Goal: Transaction & Acquisition: Register for event/course

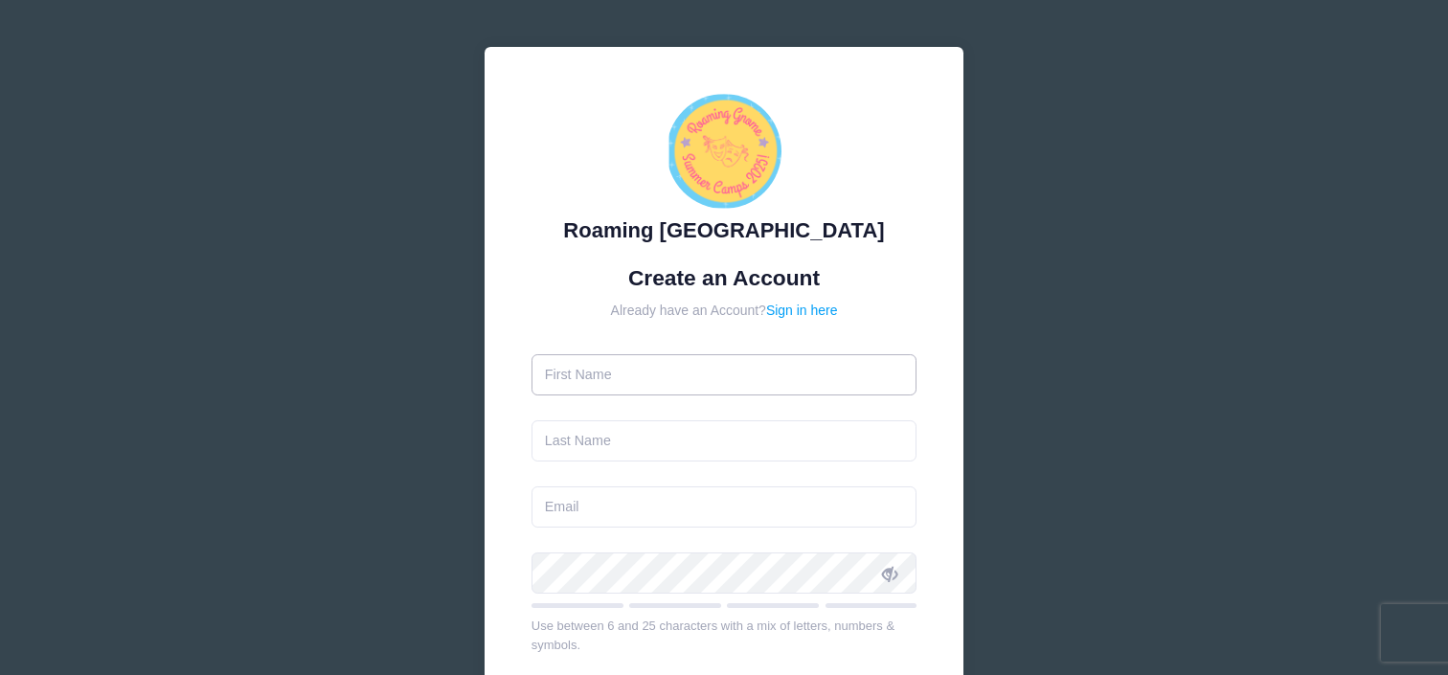
click at [661, 384] on input "text" at bounding box center [725, 374] width 386 height 41
type input "[PERSON_NAME]"
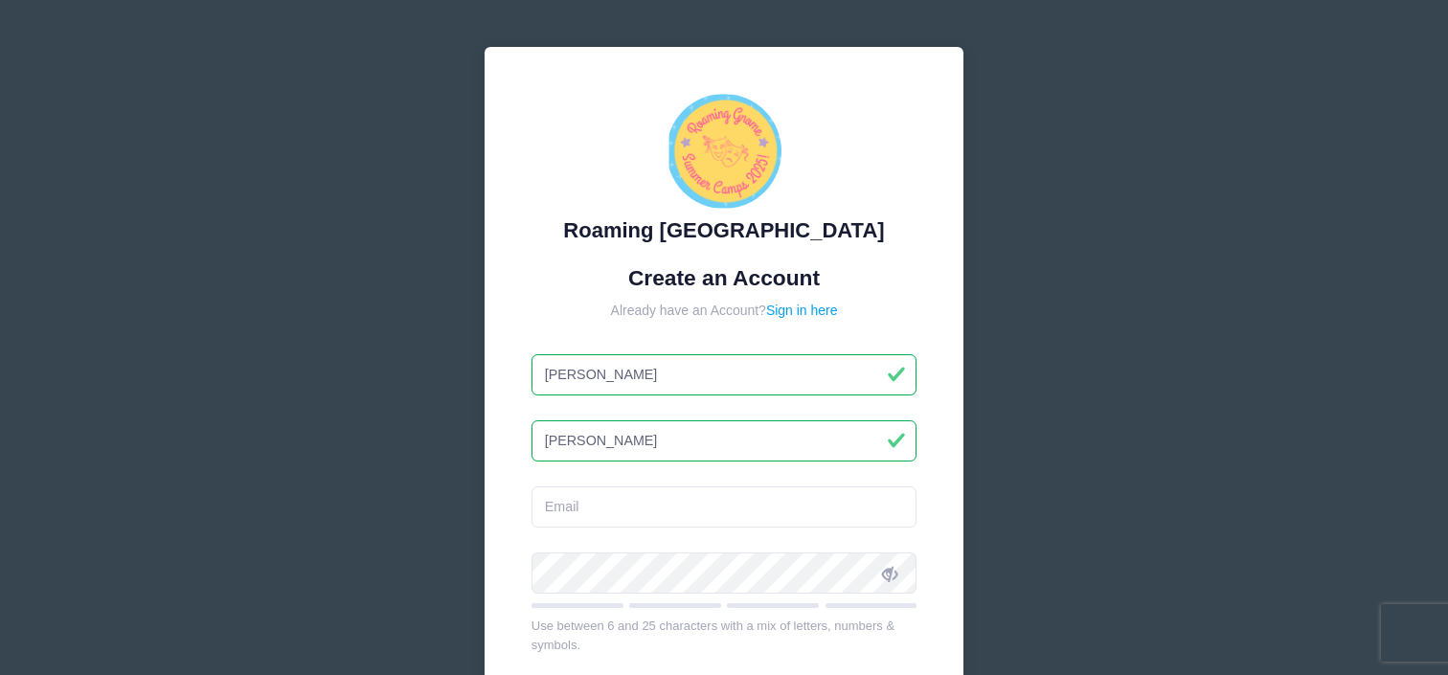
type input "[PERSON_NAME]"
click at [600, 513] on input "email" at bounding box center [725, 507] width 386 height 41
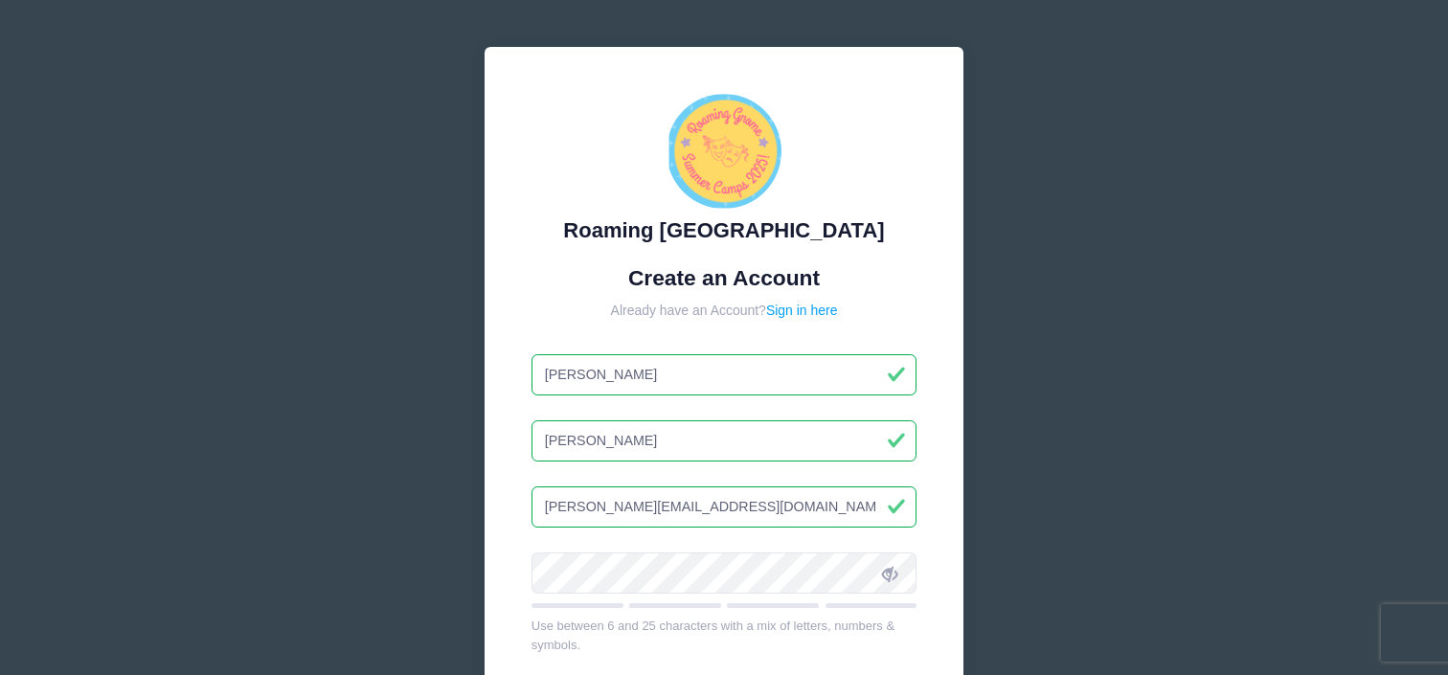
type input "[PERSON_NAME][EMAIL_ADDRESS][DOMAIN_NAME]"
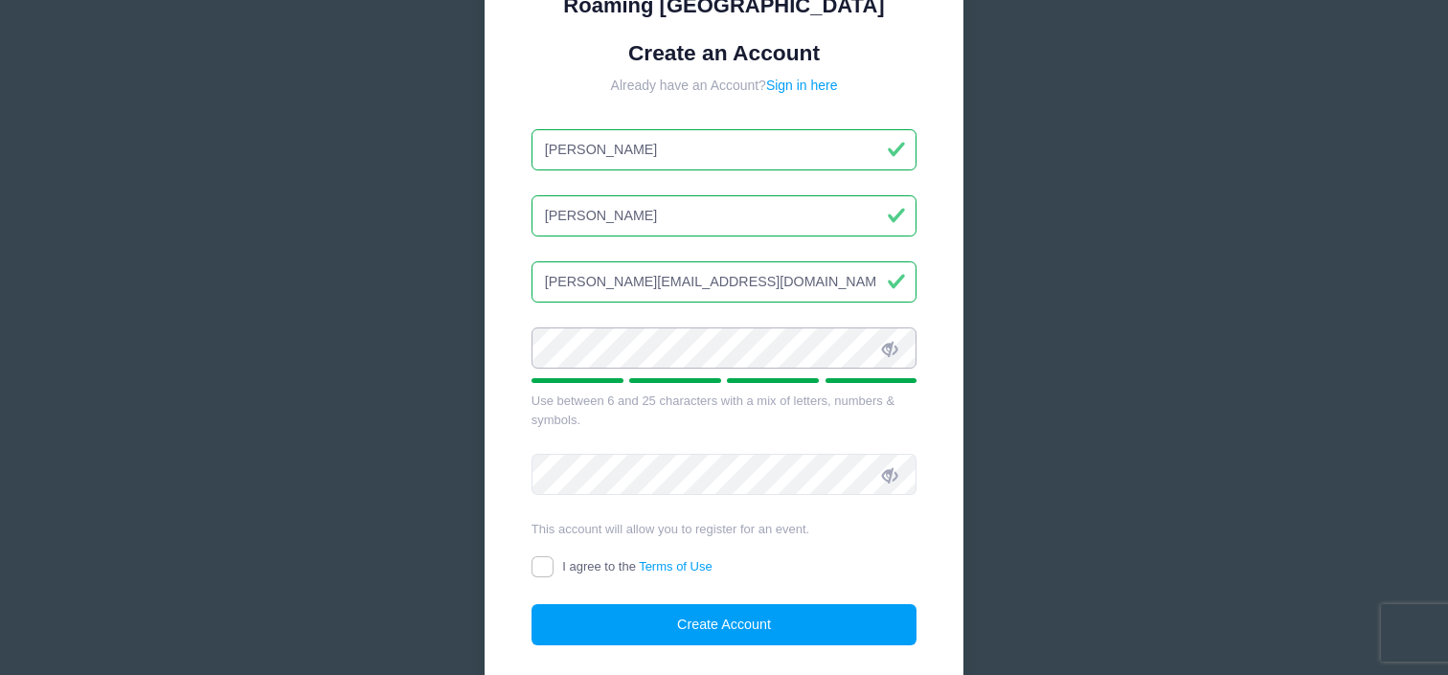
scroll to position [228, 0]
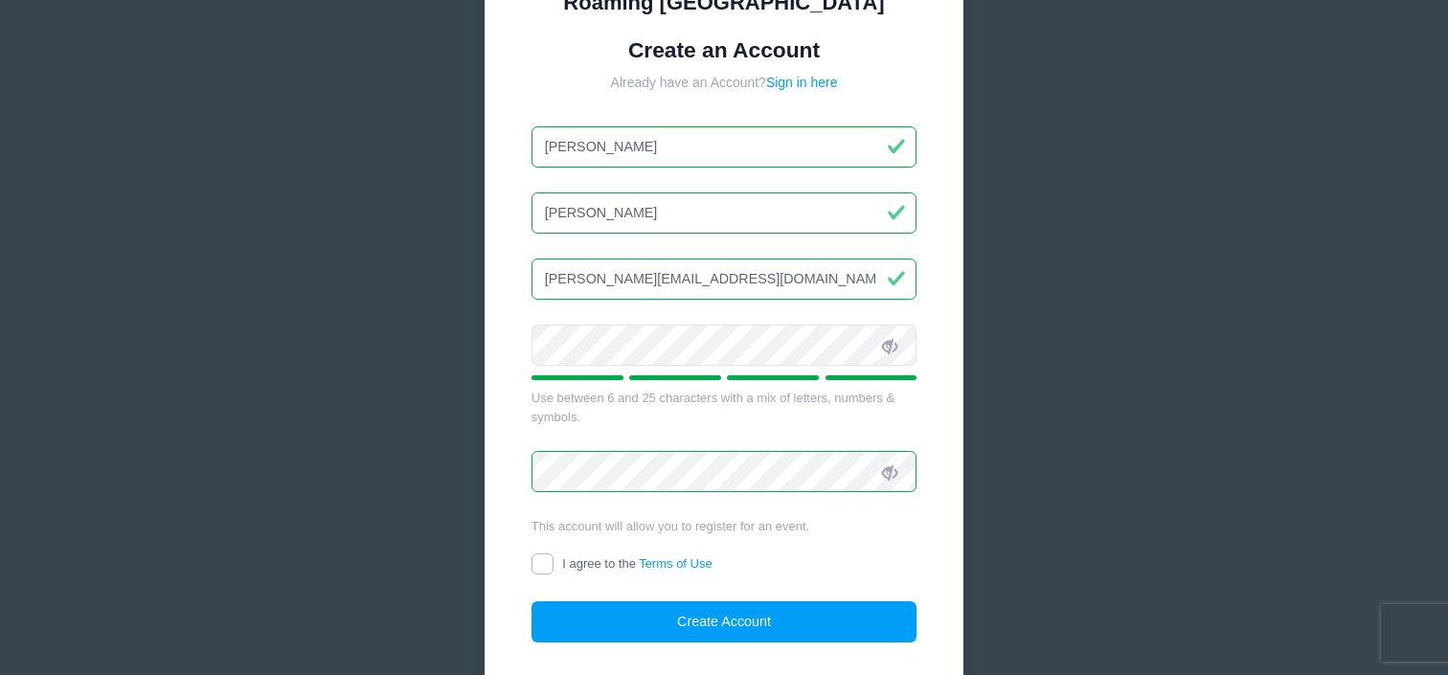
click at [542, 562] on input "I agree to the Terms of Use" at bounding box center [543, 565] width 22 height 22
checkbox input "true"
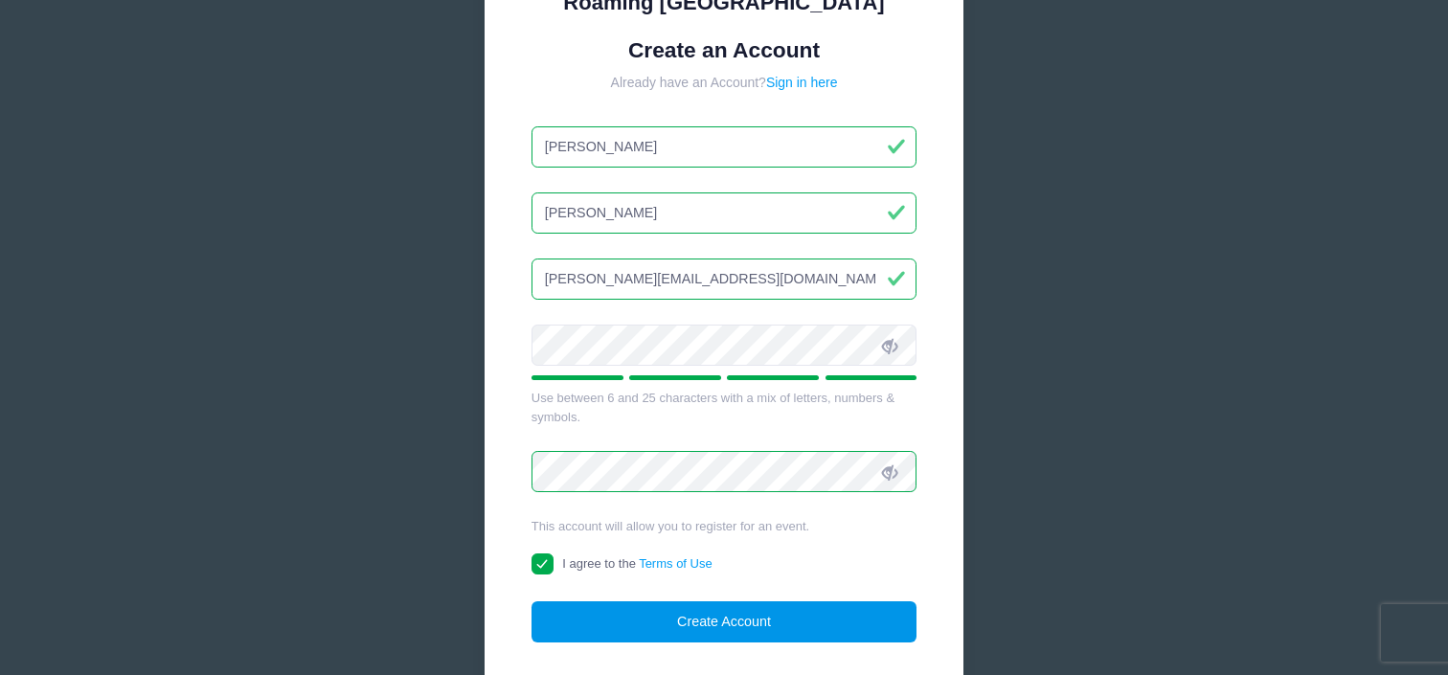
click at [710, 624] on button "Create Account" at bounding box center [725, 621] width 386 height 41
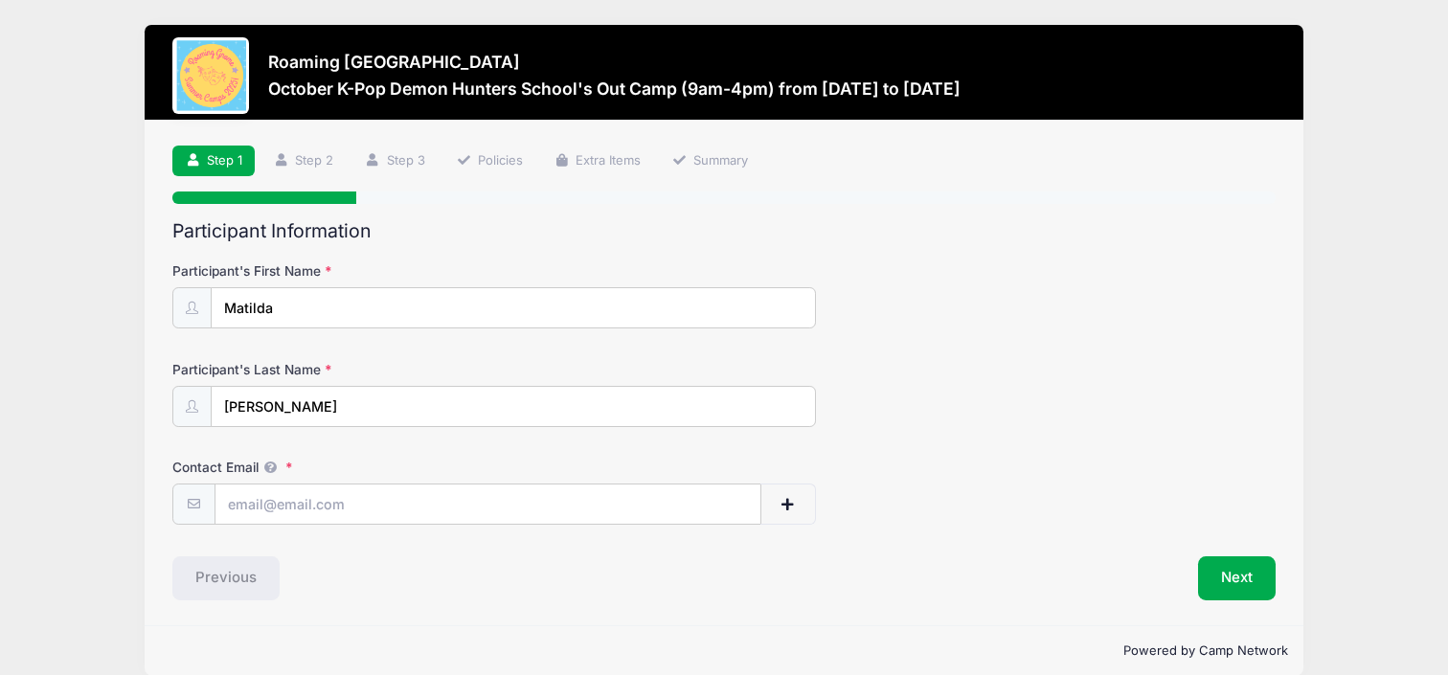
scroll to position [25, 0]
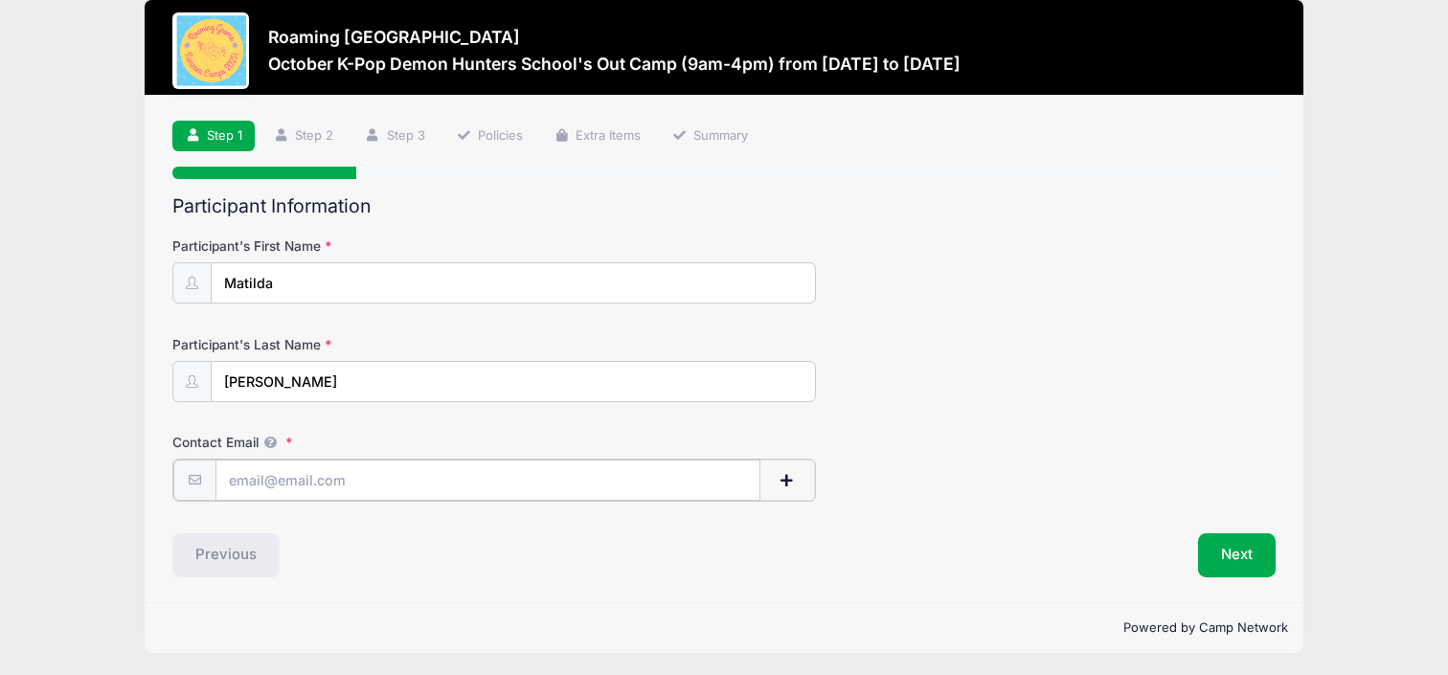
click at [283, 495] on input "Contact Email" at bounding box center [488, 480] width 546 height 41
type input "j"
click at [782, 474] on span "button" at bounding box center [787, 480] width 17 height 13
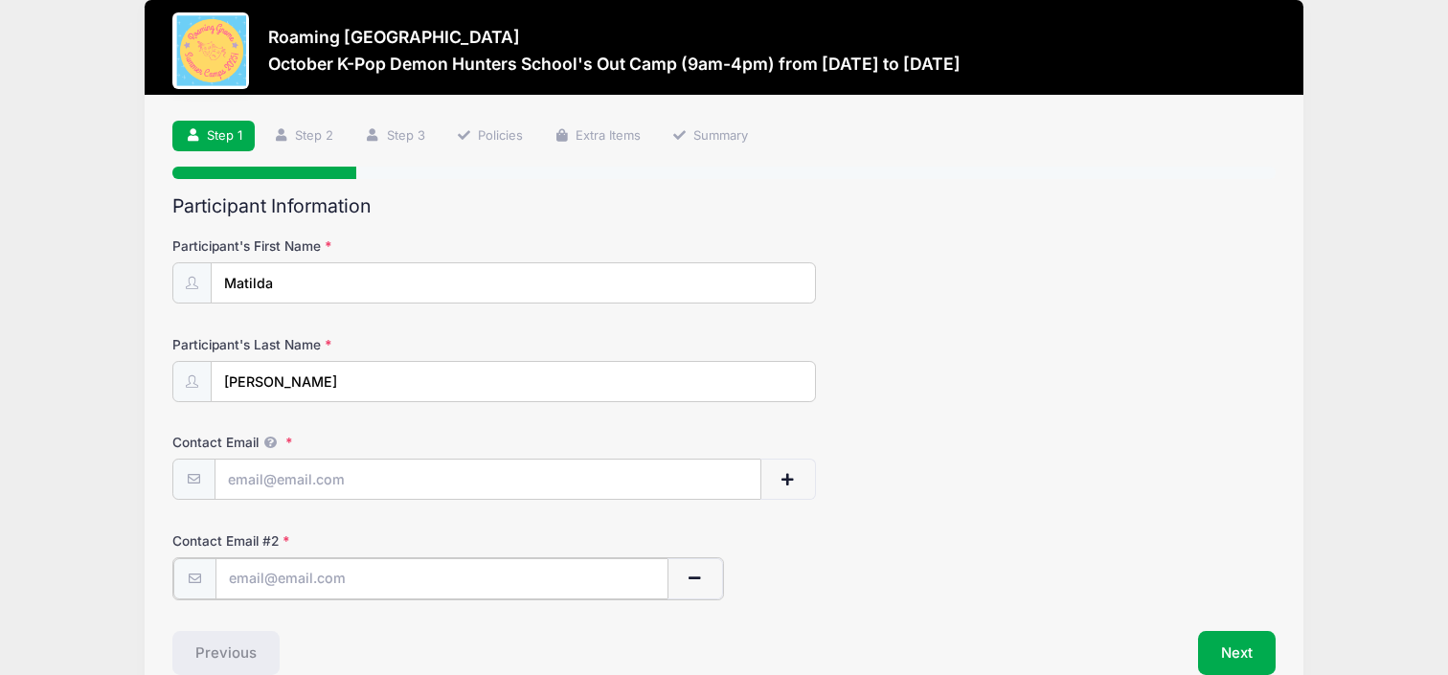
click at [706, 586] on button "button" at bounding box center [696, 578] width 56 height 41
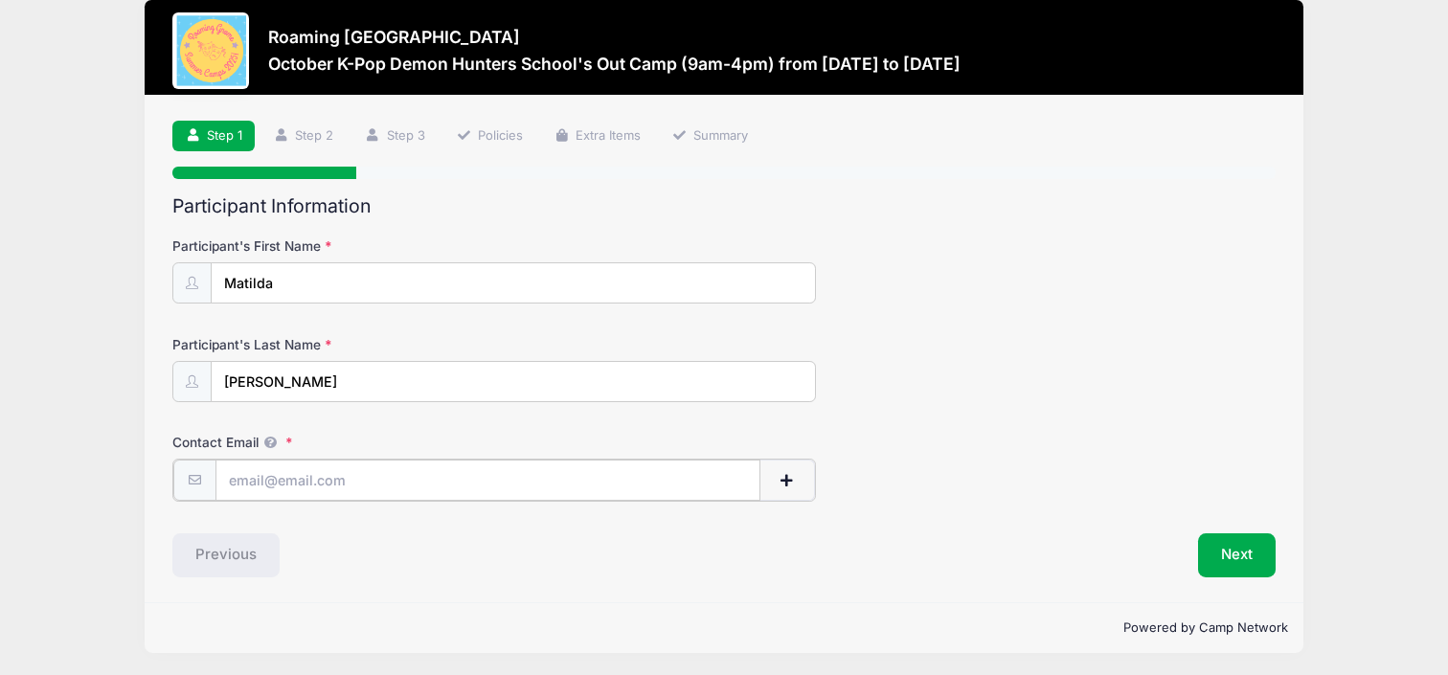
click at [483, 479] on input "Contact Email" at bounding box center [488, 480] width 546 height 41
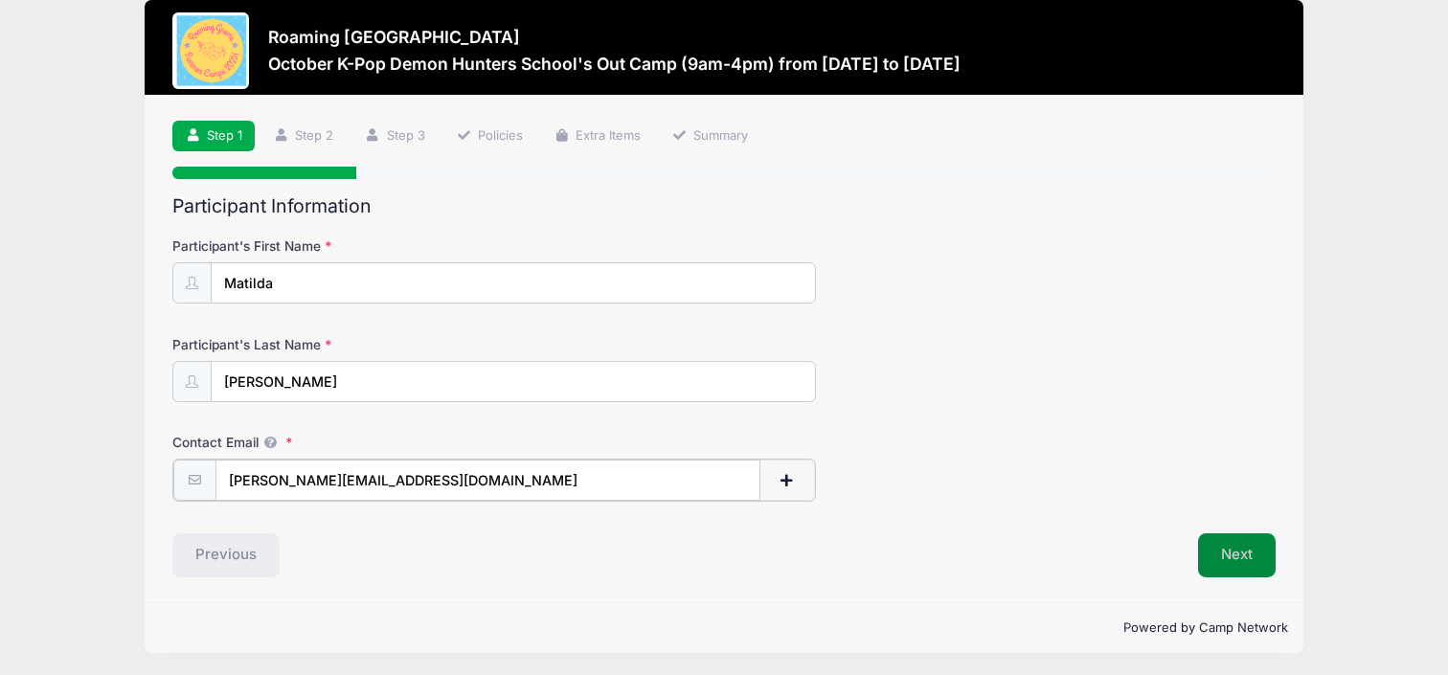
type input "[PERSON_NAME][EMAIL_ADDRESS][DOMAIN_NAME]"
click at [1236, 550] on button "Next" at bounding box center [1237, 554] width 78 height 44
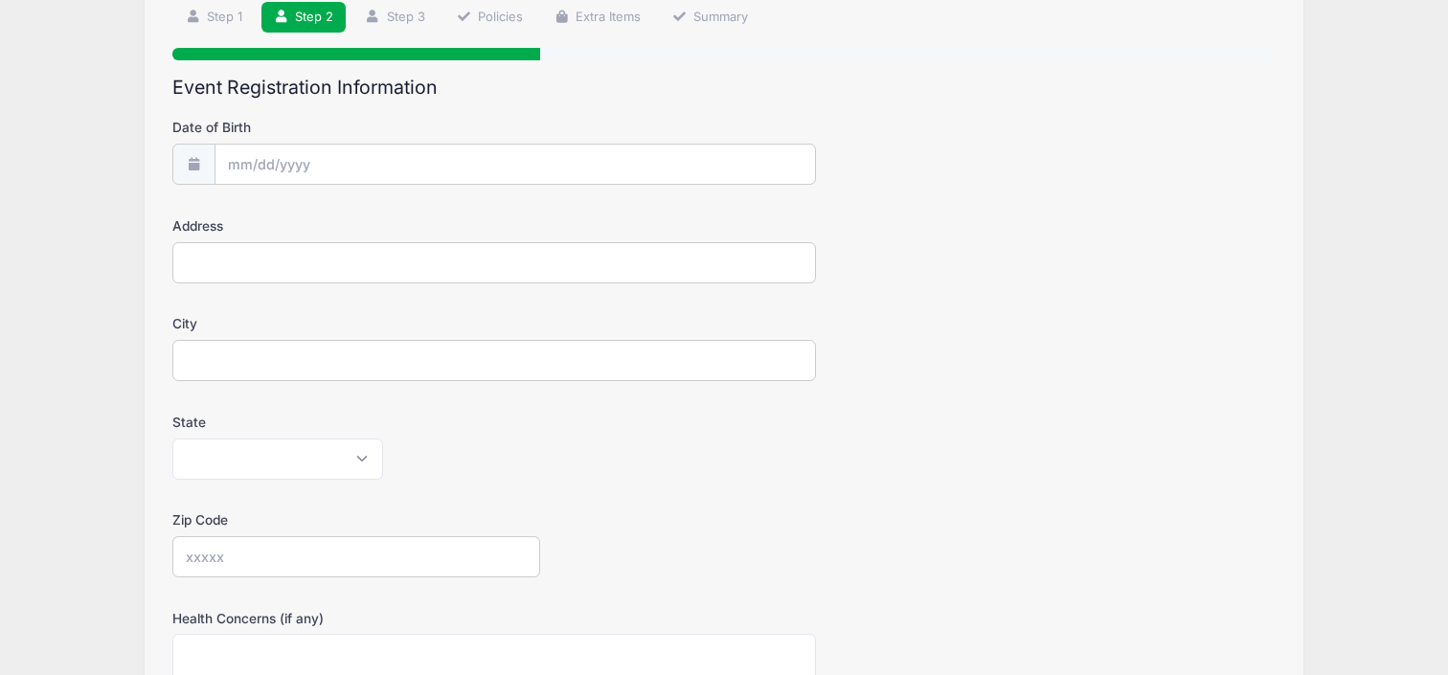
scroll to position [148, 0]
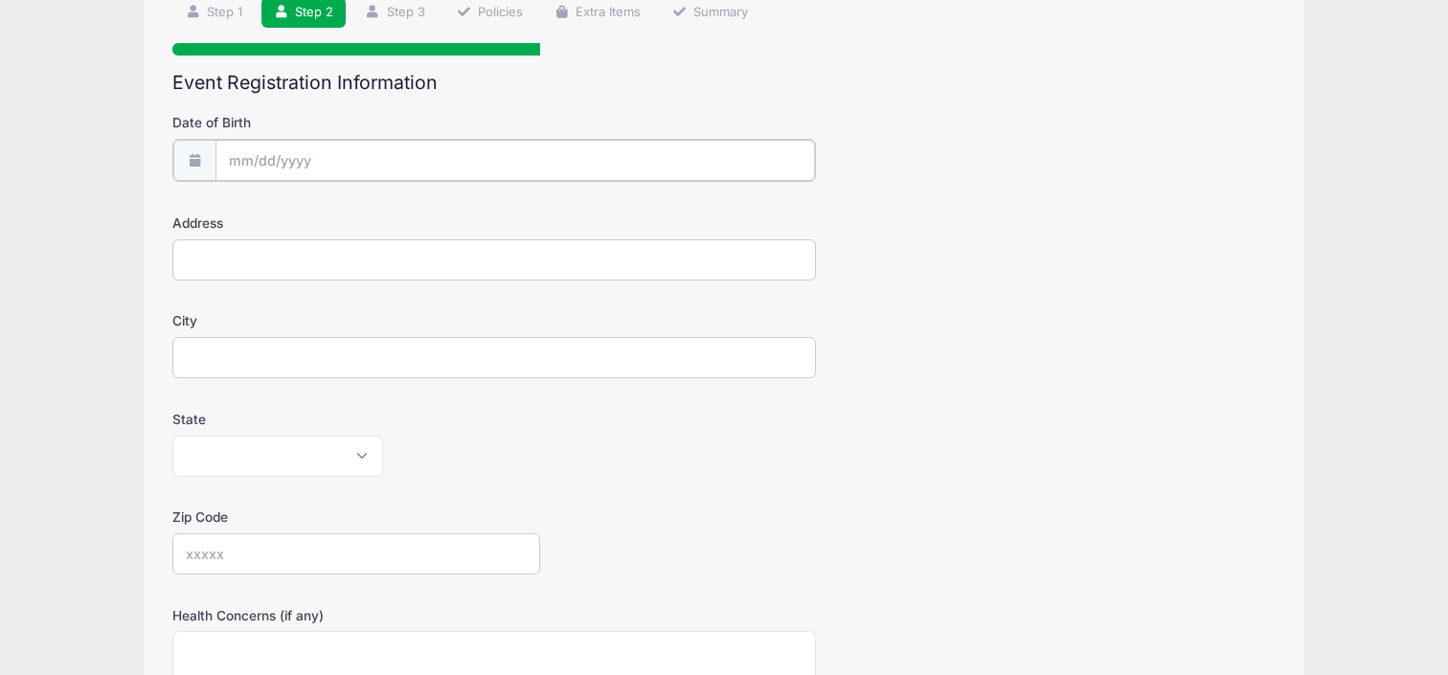
click at [433, 155] on input "Date of Birth" at bounding box center [515, 160] width 600 height 41
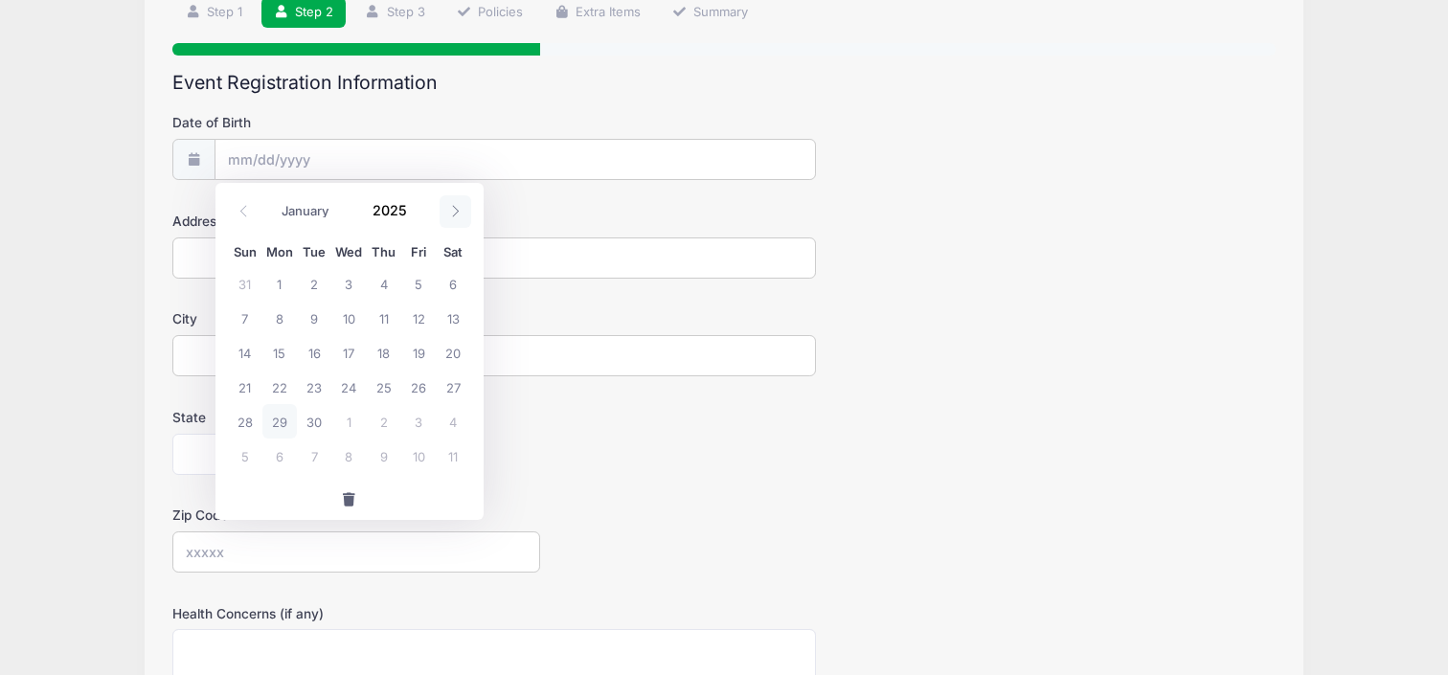
click at [456, 207] on icon at bounding box center [455, 211] width 12 height 12
click at [318, 211] on select "January February March April May June July August September October November De…" at bounding box center [315, 211] width 85 height 25
select select "4"
click at [273, 199] on select "January February March April May June July August September October November De…" at bounding box center [315, 211] width 85 height 25
click at [394, 211] on input "2025" at bounding box center [395, 210] width 62 height 29
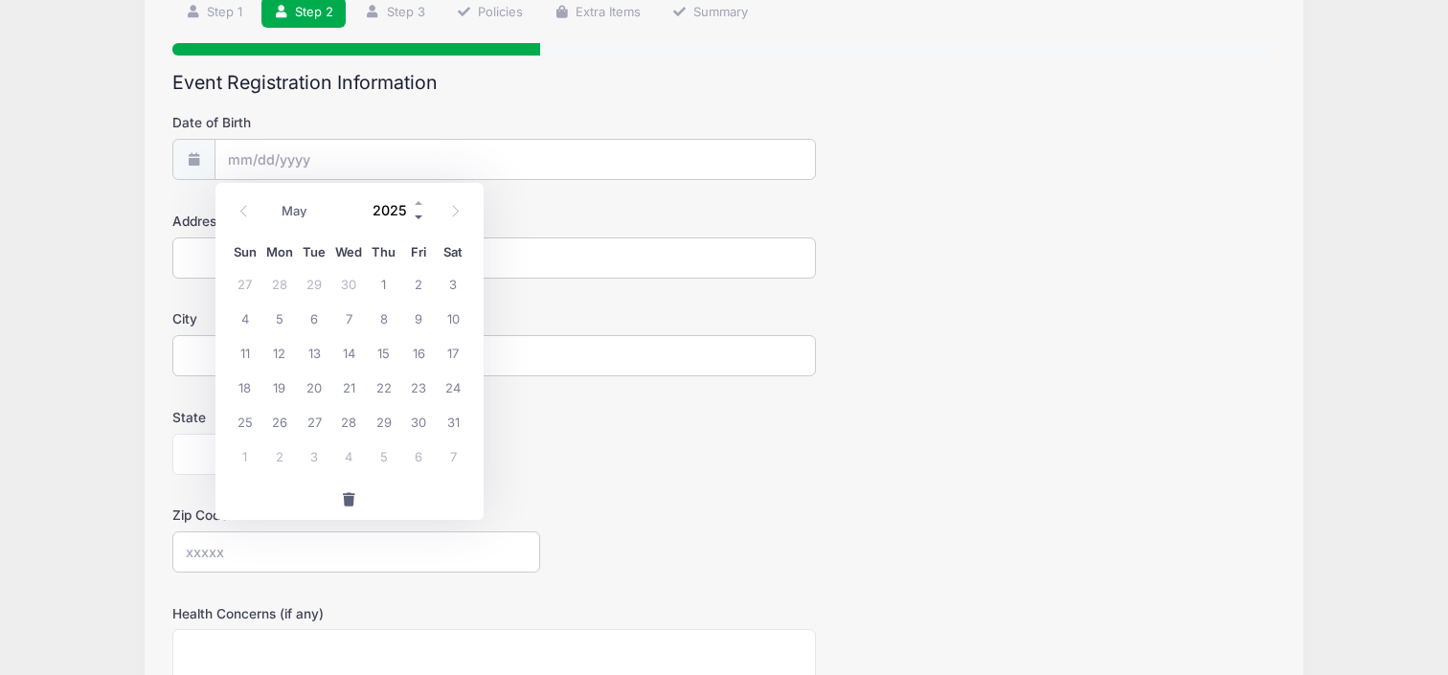
click at [418, 220] on span at bounding box center [419, 218] width 13 height 14
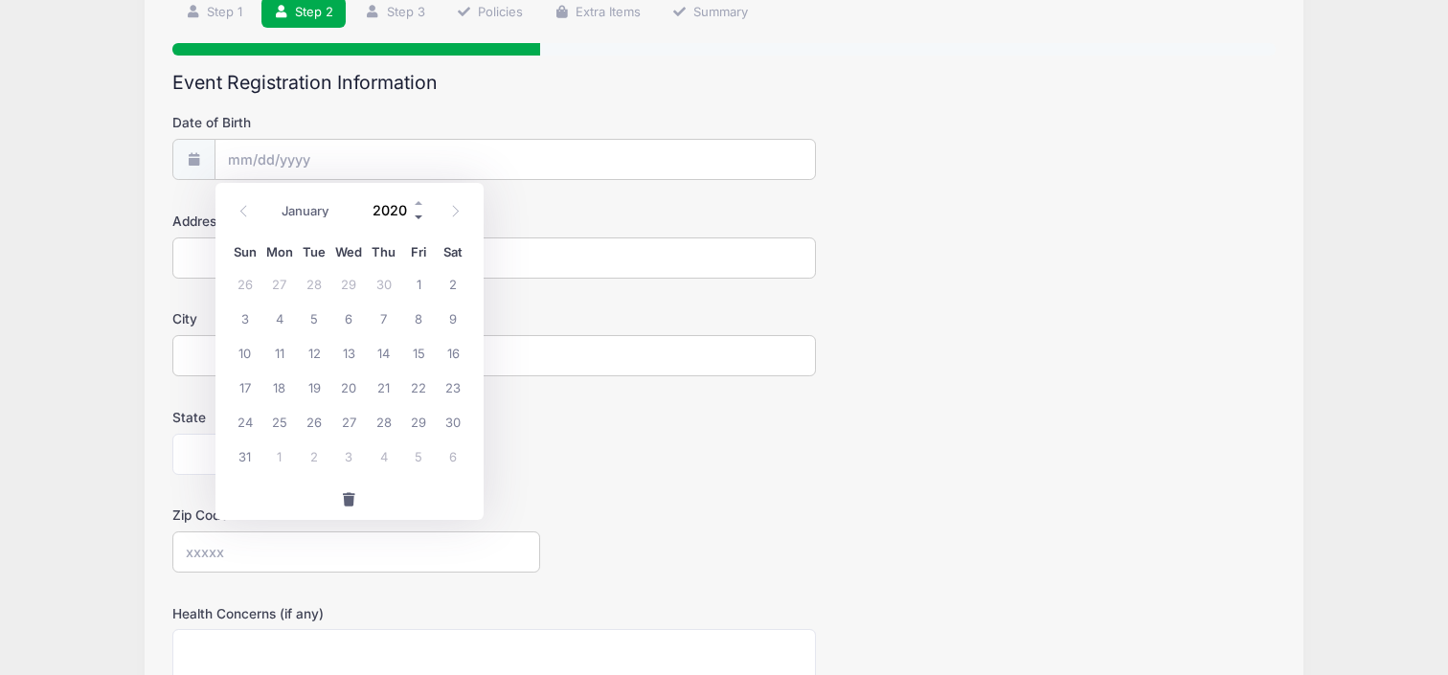
click at [418, 220] on span at bounding box center [419, 218] width 13 height 14
type input "2019"
click at [388, 389] on span "23" at bounding box center [384, 387] width 34 height 34
type input "05/23/2019"
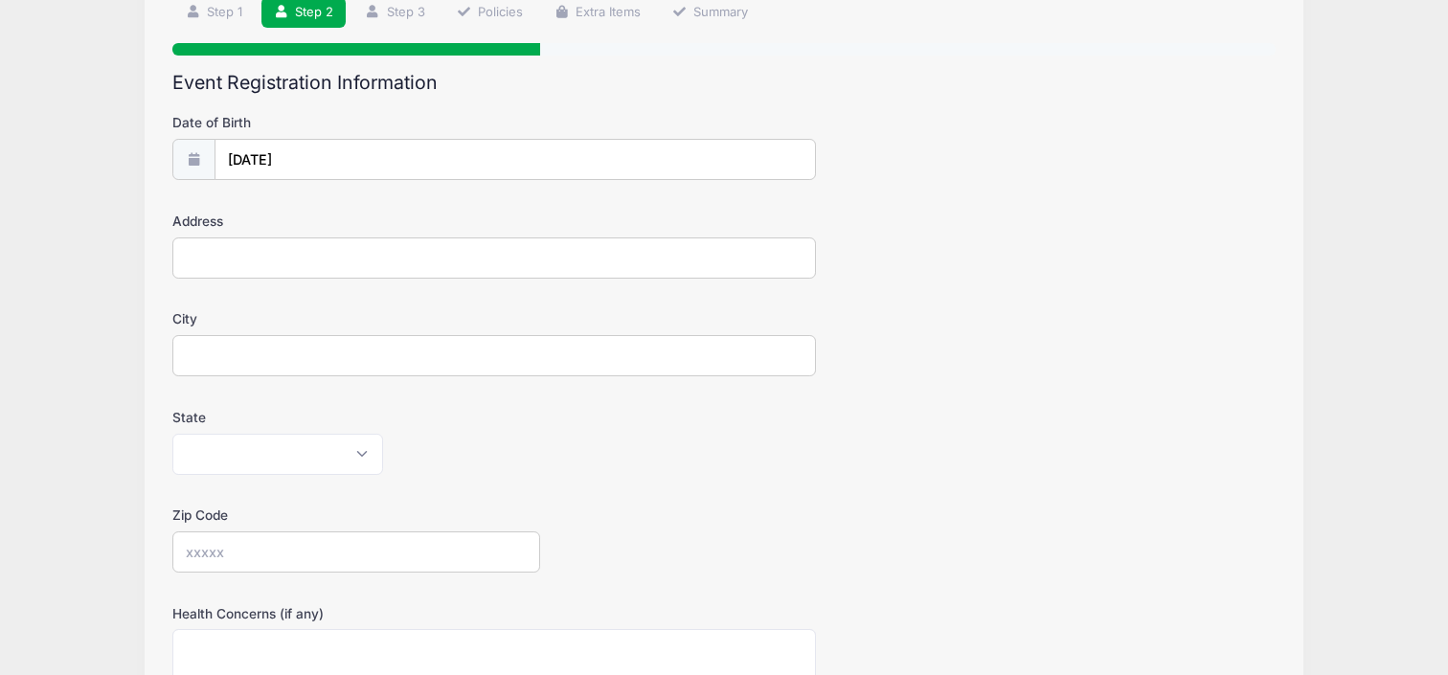
click at [371, 255] on input "Address" at bounding box center [494, 258] width 644 height 41
type input "5987 Beeler Street"
type input "Denver"
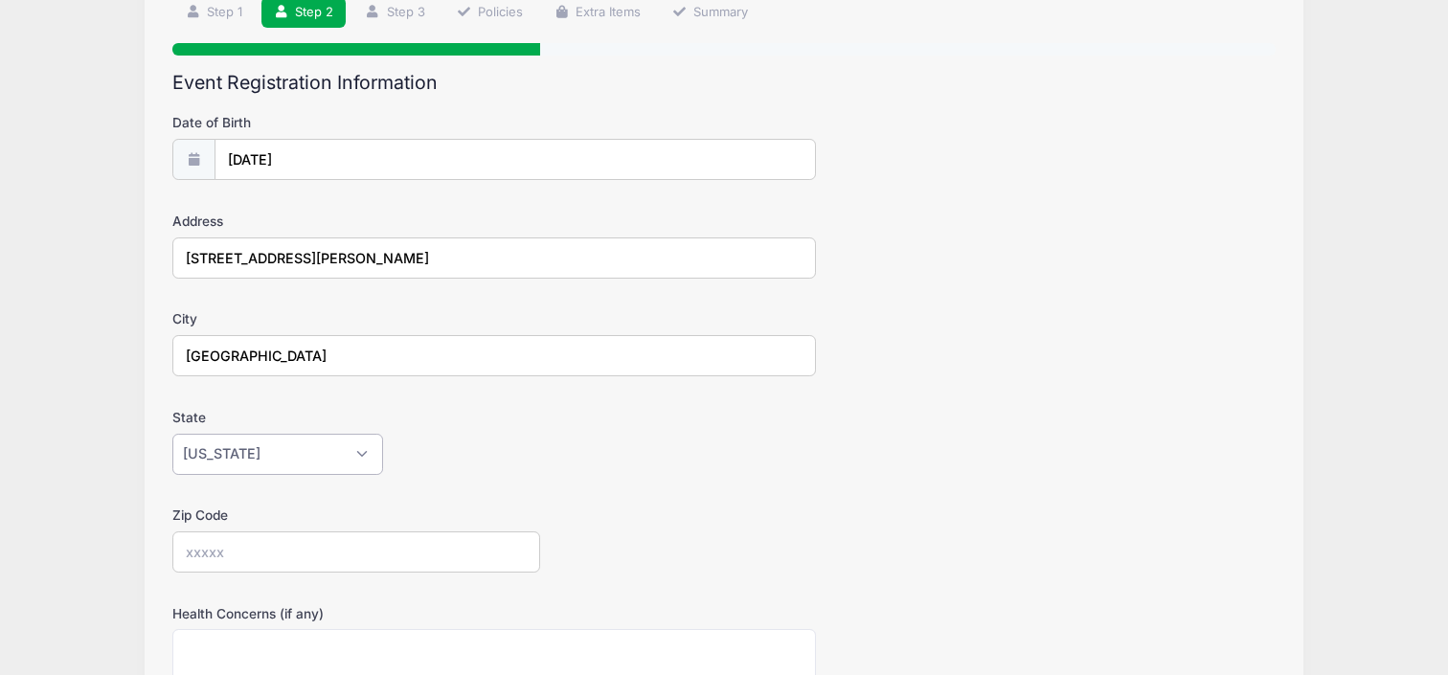
select select "CO"
click at [259, 551] on input "Zip Code" at bounding box center [356, 552] width 368 height 41
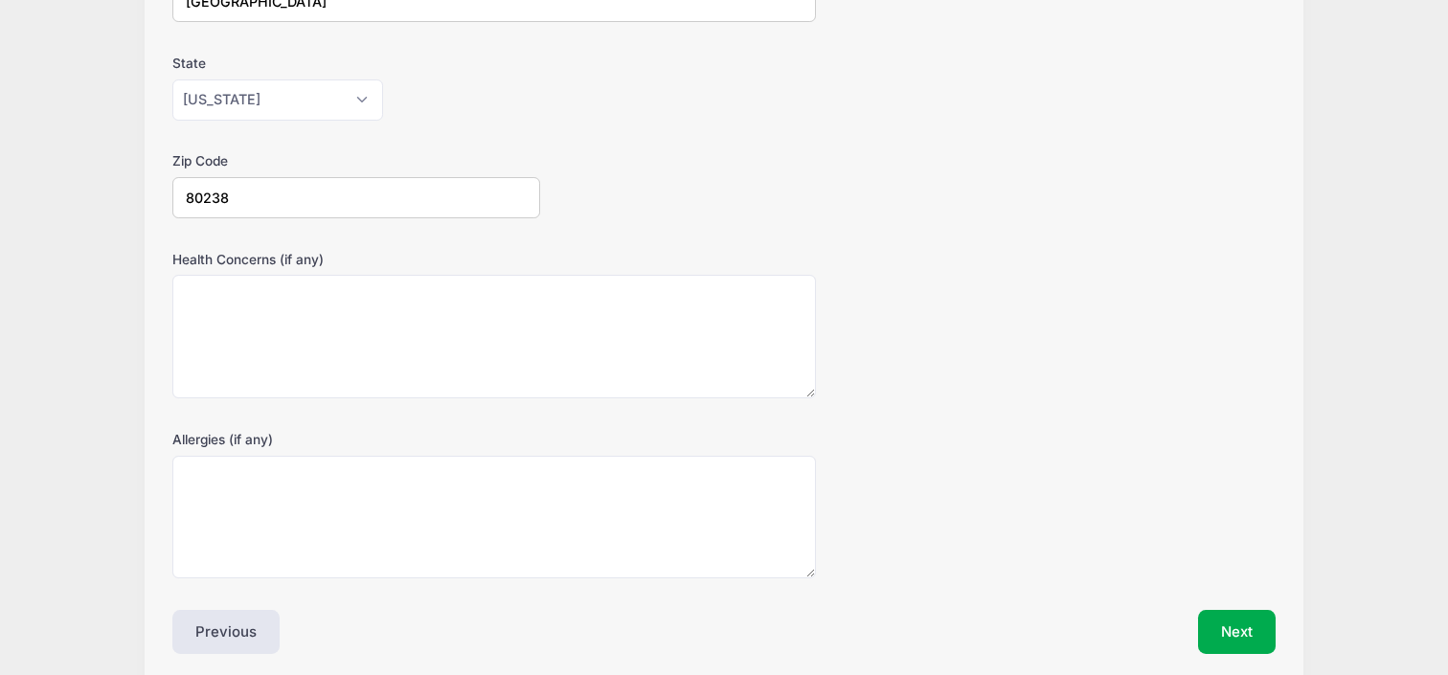
scroll to position [581, 0]
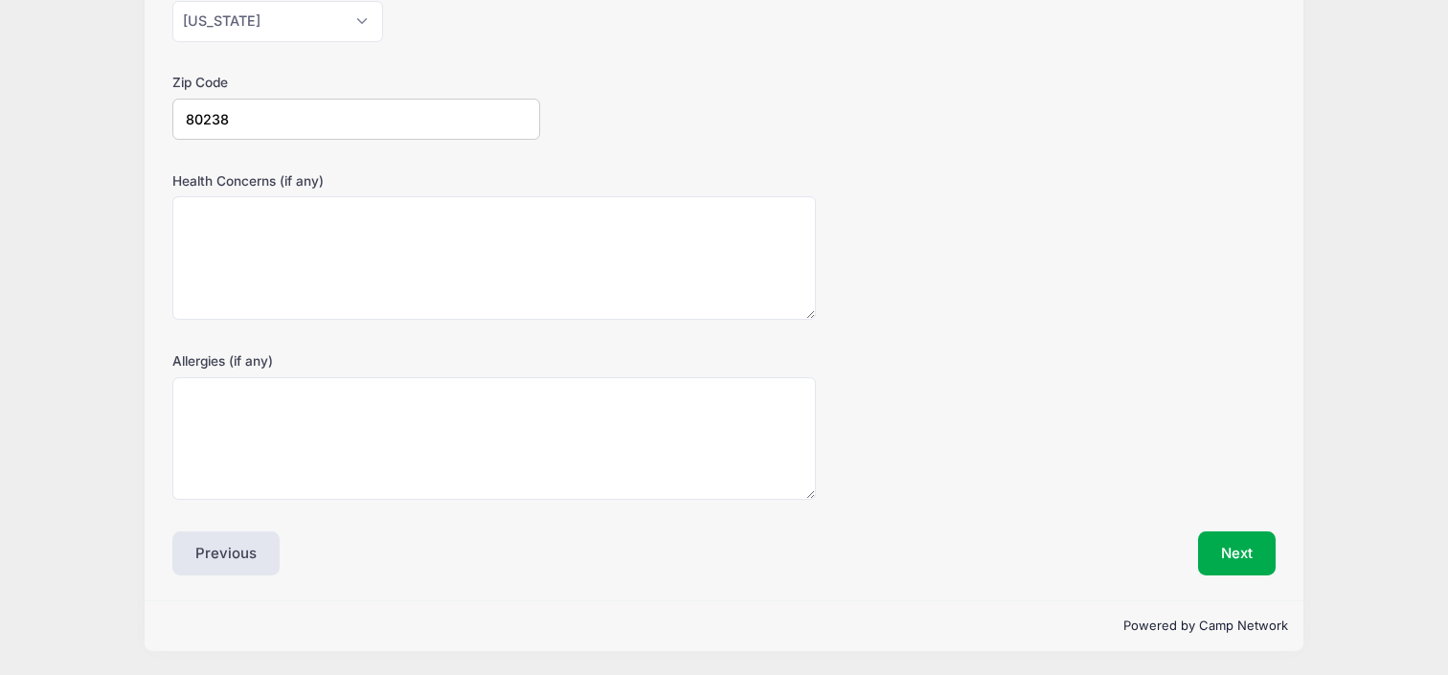
type input "80238"
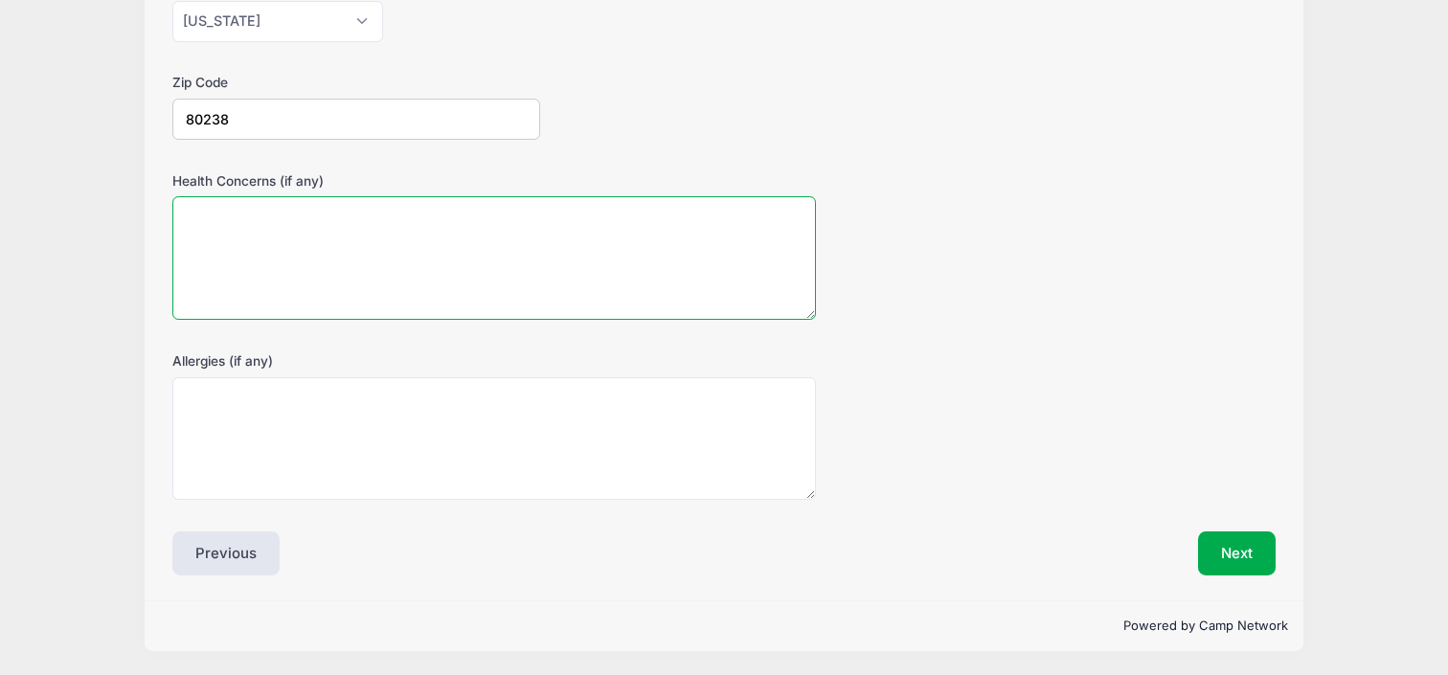
click at [330, 228] on textarea "Health Concerns (if any)" at bounding box center [494, 258] width 644 height 124
type textarea "Allergic to Amoxicillin"
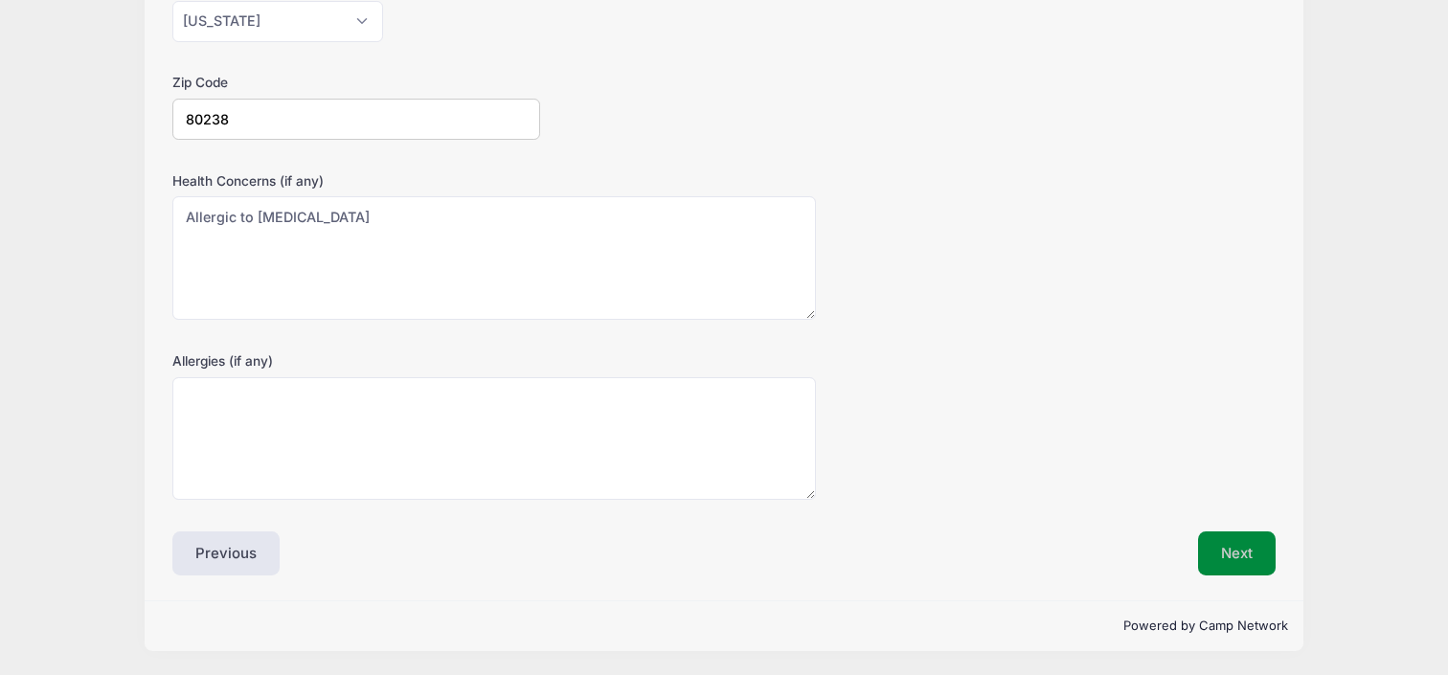
click at [1225, 569] on button "Next" at bounding box center [1237, 554] width 78 height 44
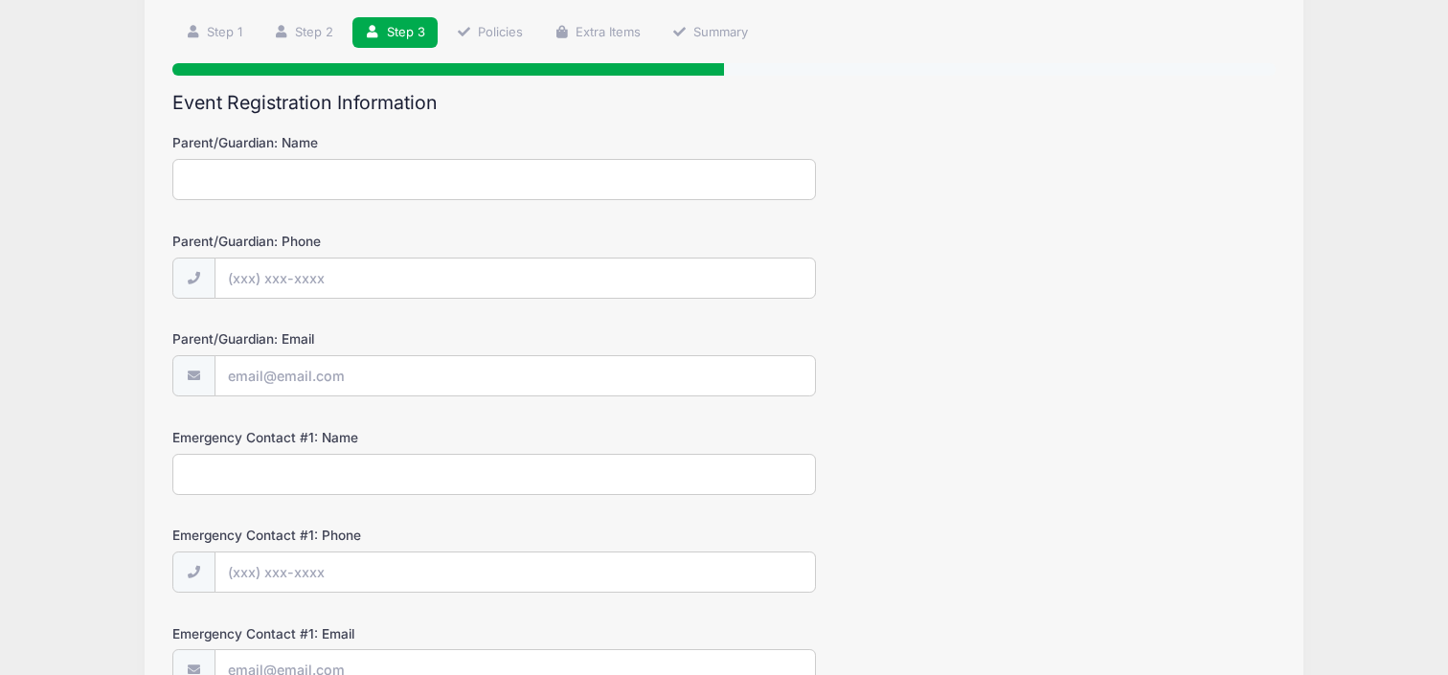
scroll to position [0, 0]
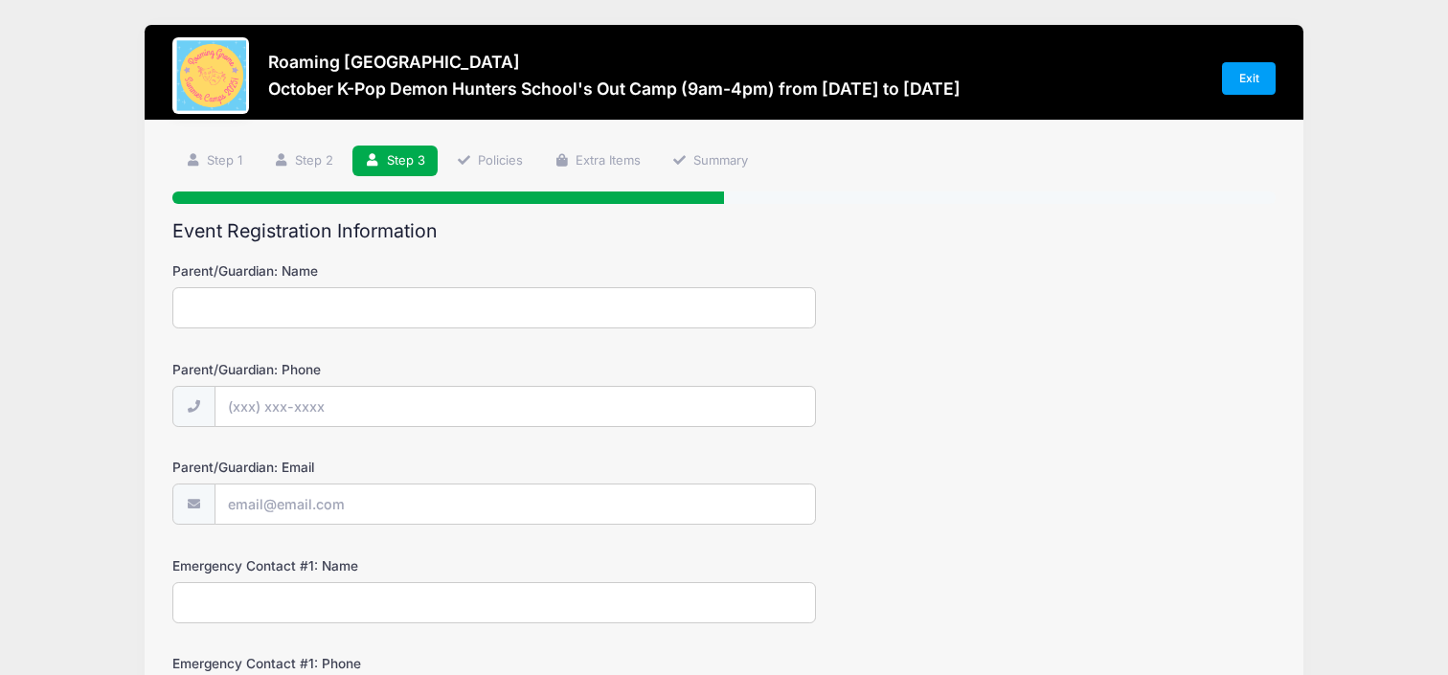
click at [411, 300] on input "Parent/Guardian: Name" at bounding box center [494, 307] width 644 height 41
type input "Jennifer Troy Howell"
click at [400, 419] on input "Parent/Guardian: Phone" at bounding box center [515, 407] width 600 height 41
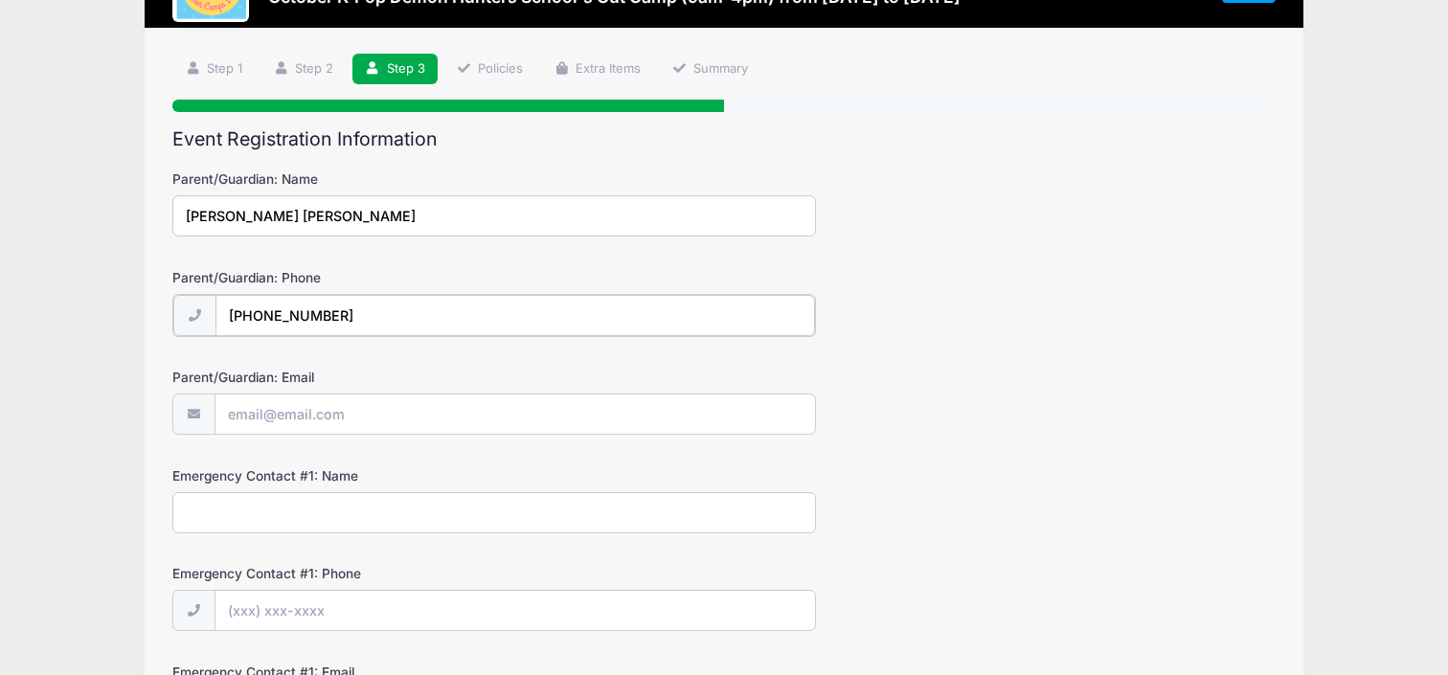
scroll to position [129, 0]
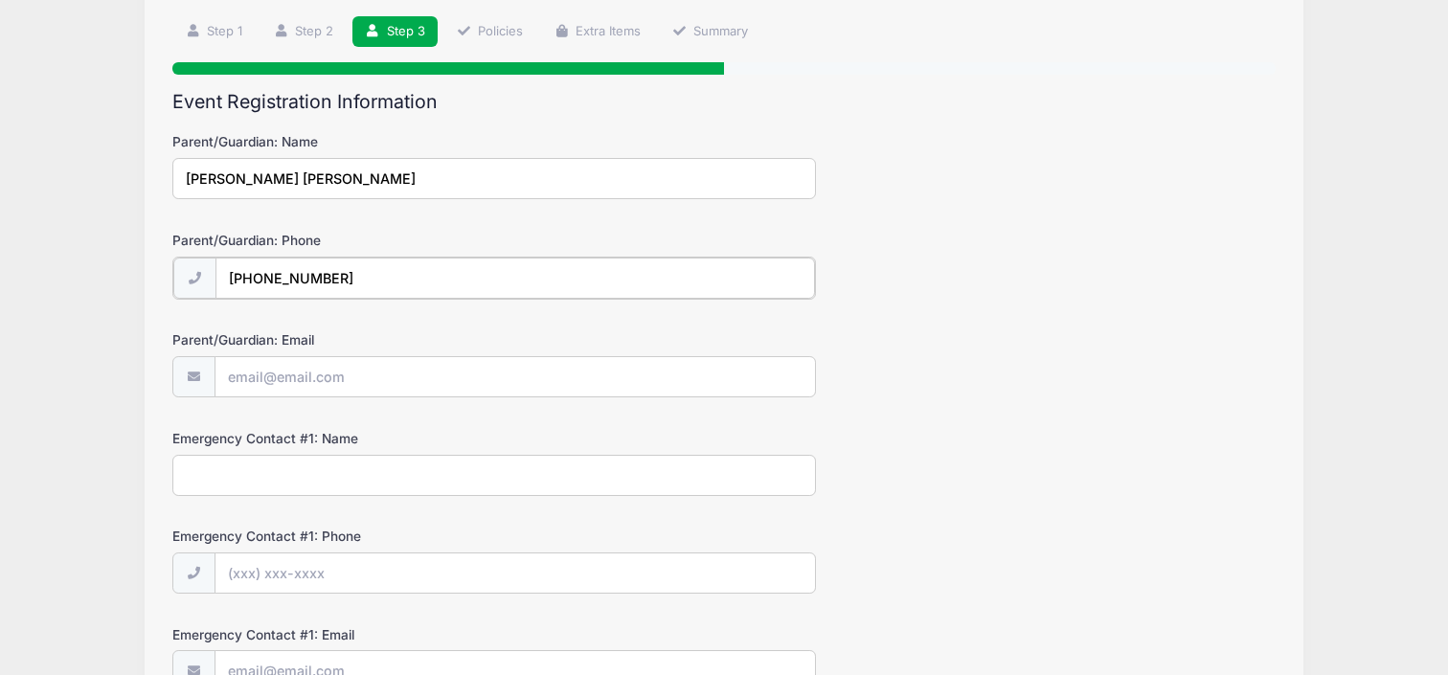
type input "(303) 808-1193"
click at [371, 375] on input "Parent/Guardian: Email" at bounding box center [515, 375] width 600 height 41
type input "[PERSON_NAME][EMAIL_ADDRESS][DOMAIN_NAME]"
type input "Elliot Howell"
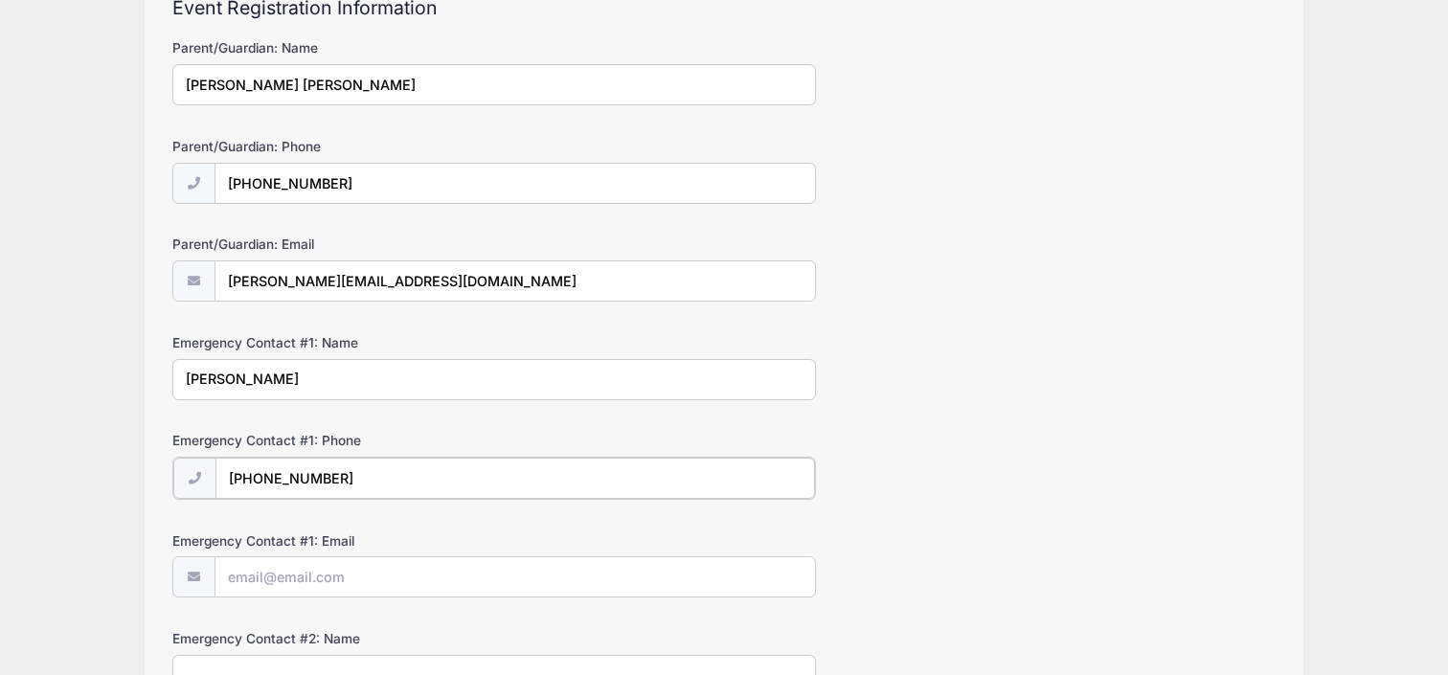
scroll to position [297, 0]
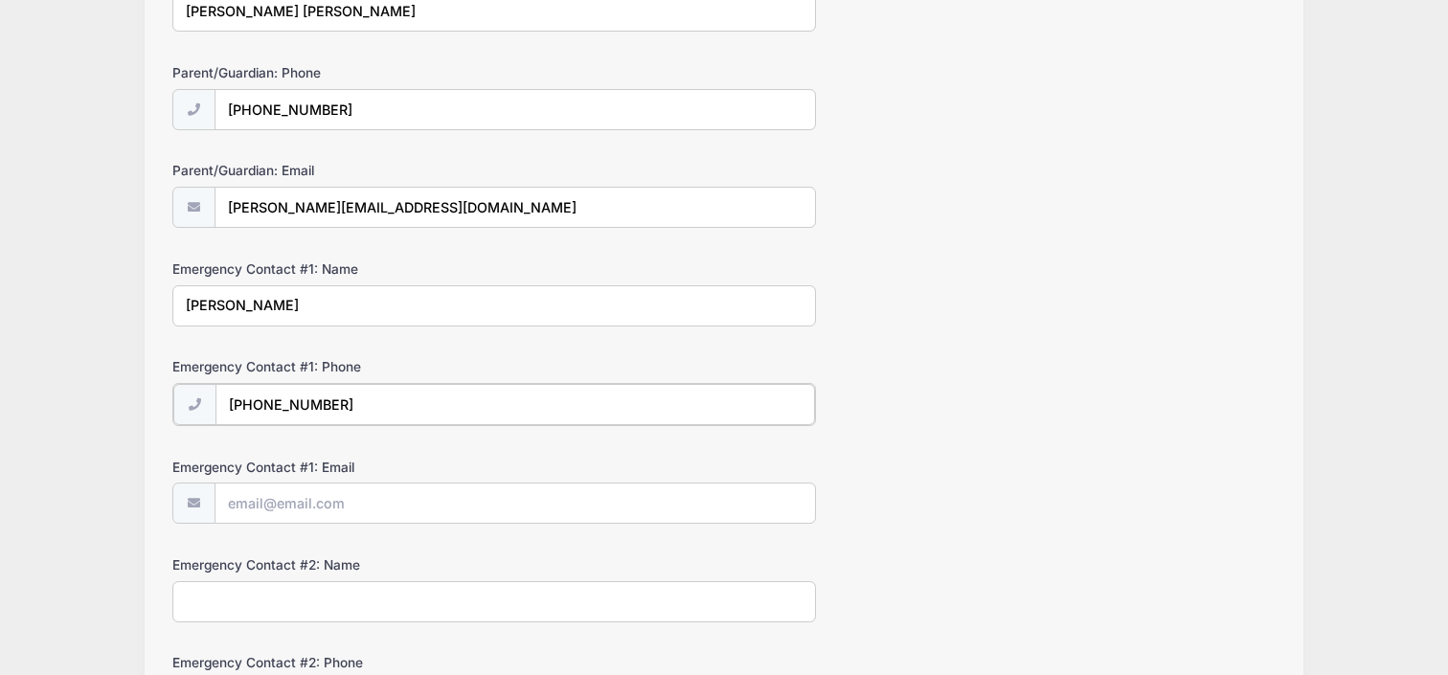
type input "(303) 408-6374"
click at [303, 497] on input "Emergency Contact #1: Email" at bounding box center [515, 502] width 600 height 41
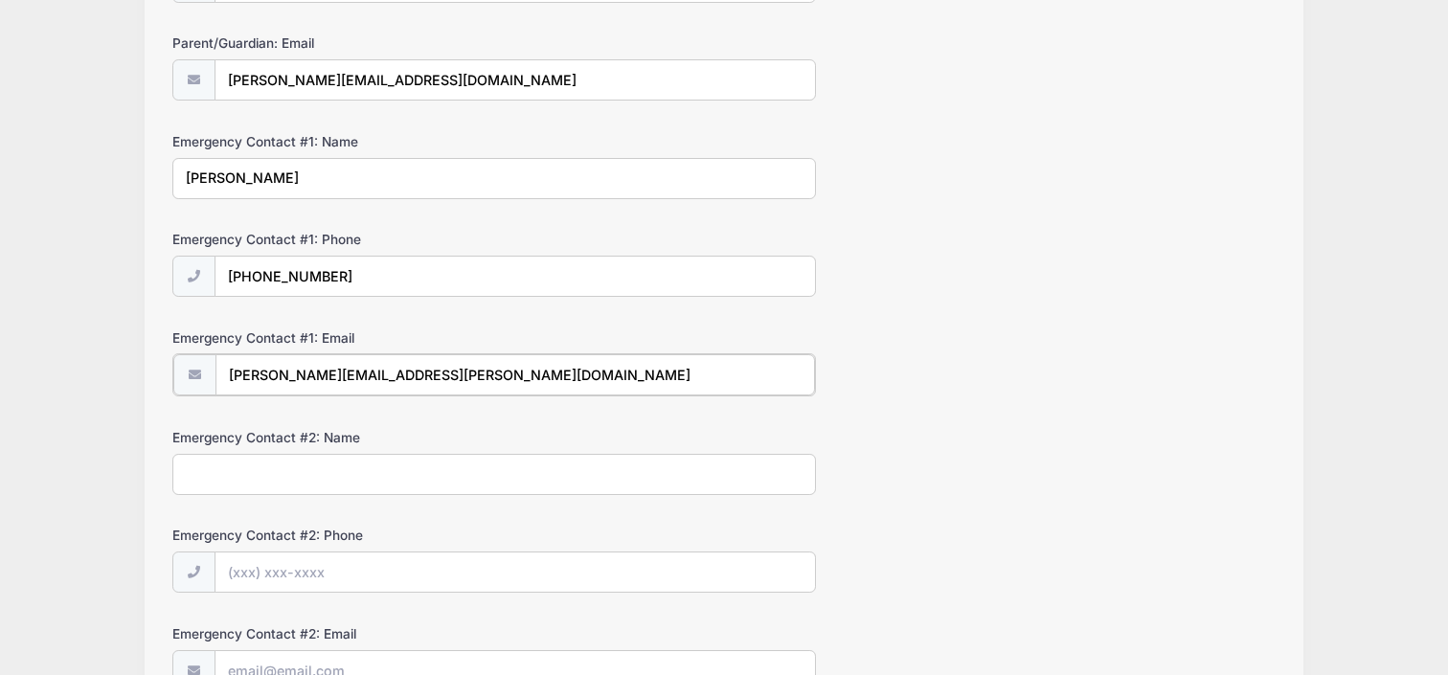
scroll to position [441, 0]
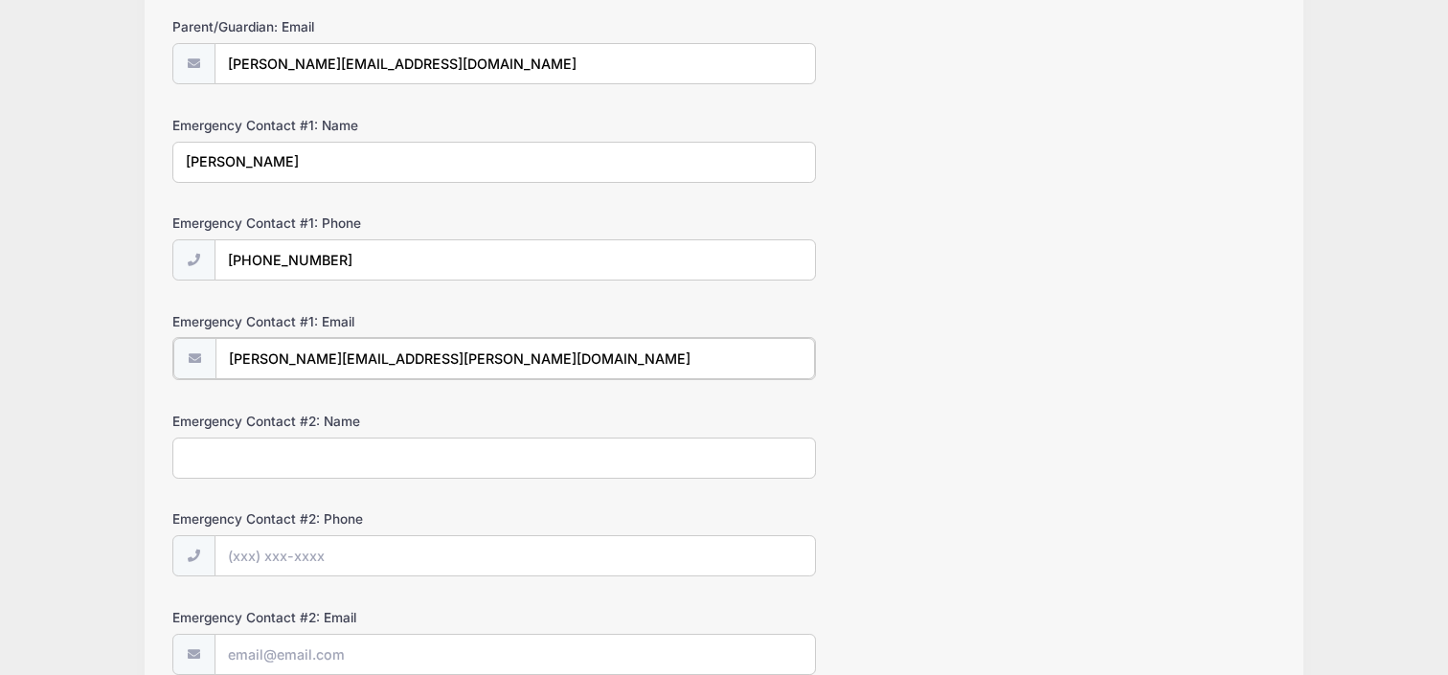
type input "howell.elliot@gmail.com"
click at [295, 476] on form "Parent/Guardian: Name Jennifer Troy Howell Parent/Guardian: Phone (303) 808-119…" at bounding box center [723, 246] width 1103 height 851
type input "D"
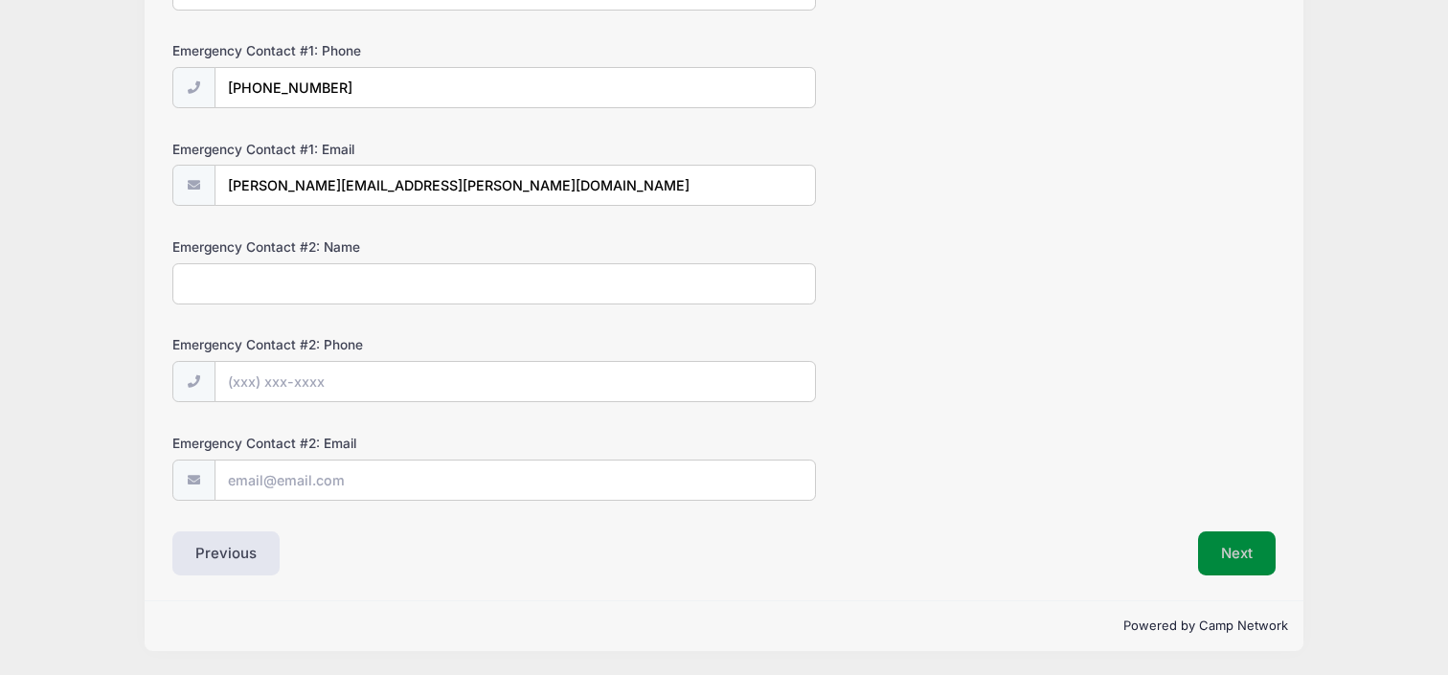
click at [1227, 547] on button "Next" at bounding box center [1237, 554] width 78 height 44
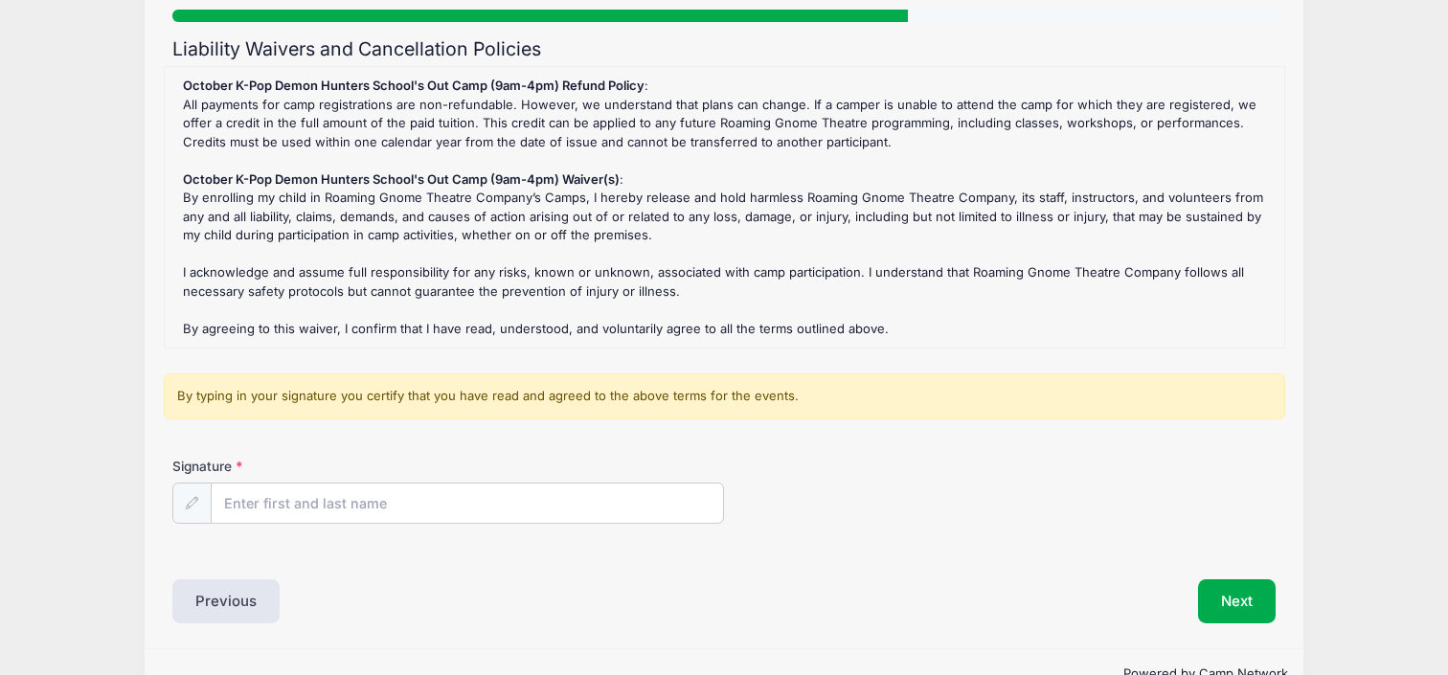
scroll to position [200, 0]
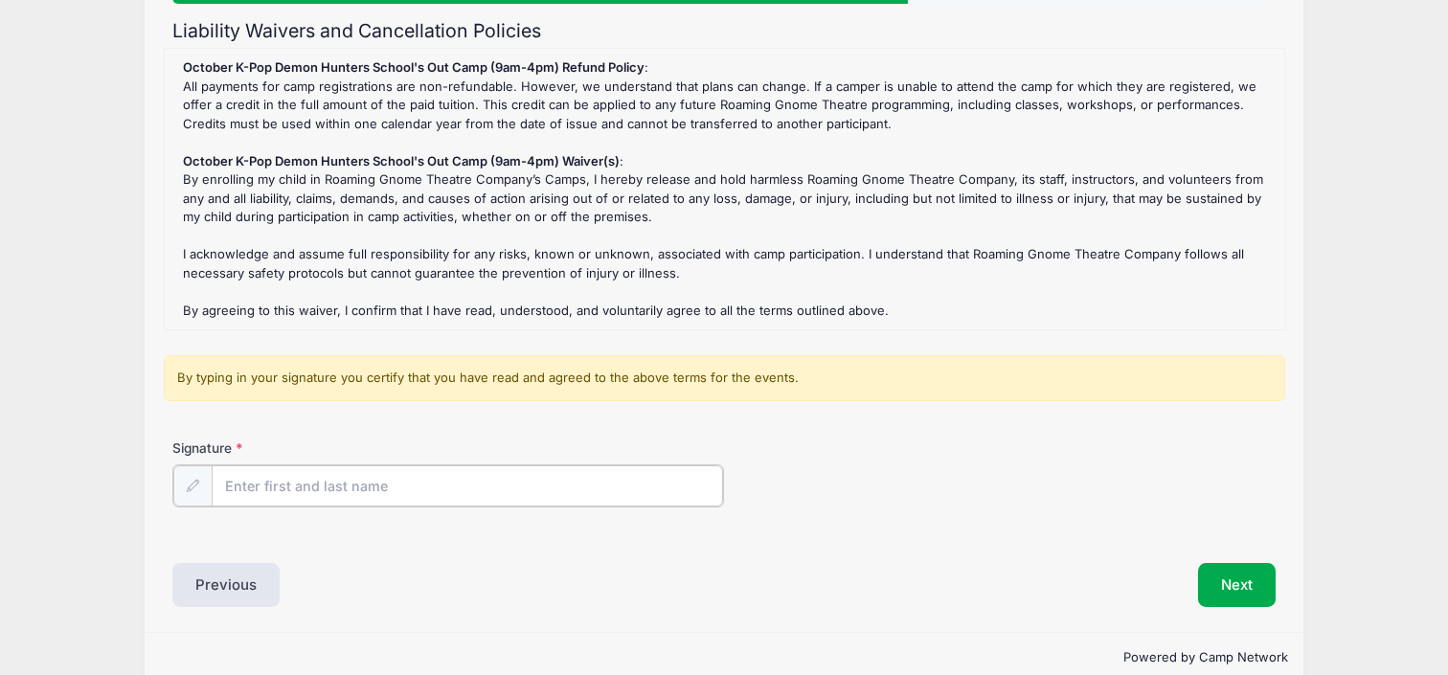
click at [310, 482] on input "Signature" at bounding box center [467, 485] width 511 height 41
type input "Jennifer Troy Howell"
click at [1236, 579] on button "Next" at bounding box center [1237, 583] width 78 height 44
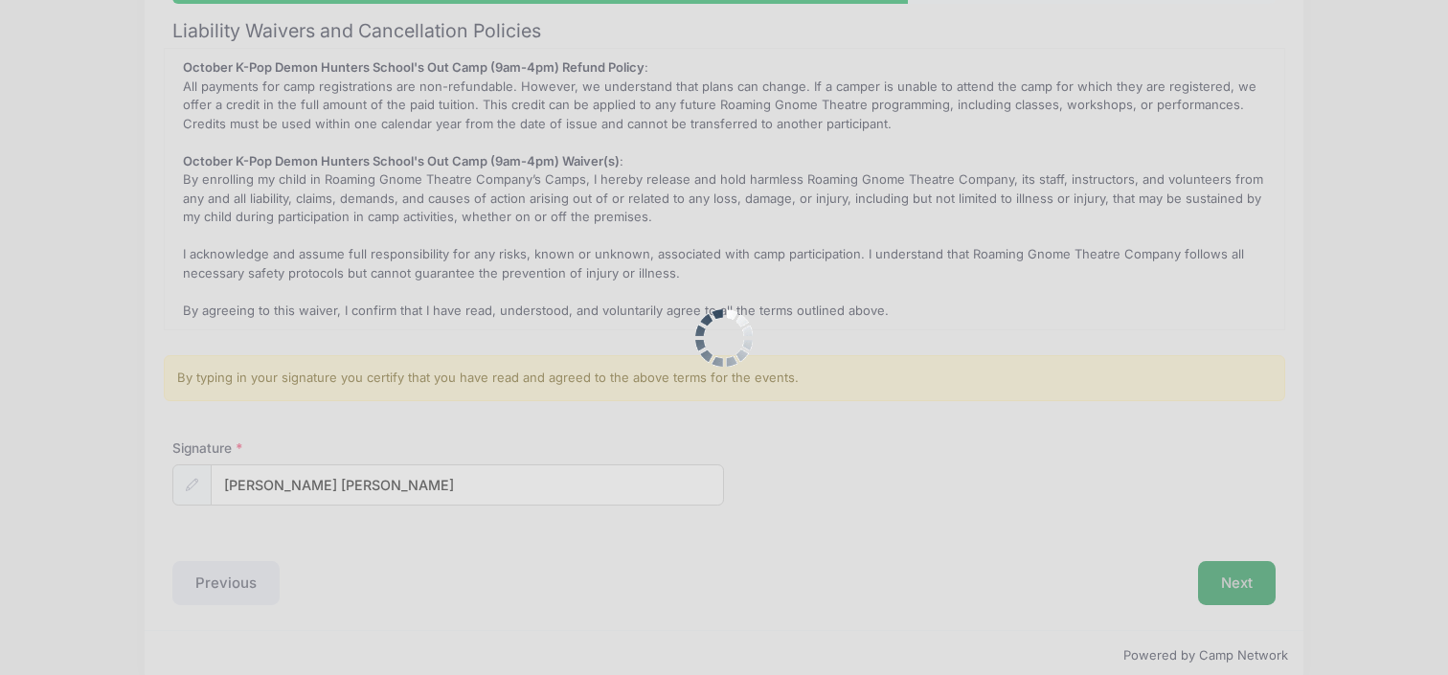
scroll to position [0, 0]
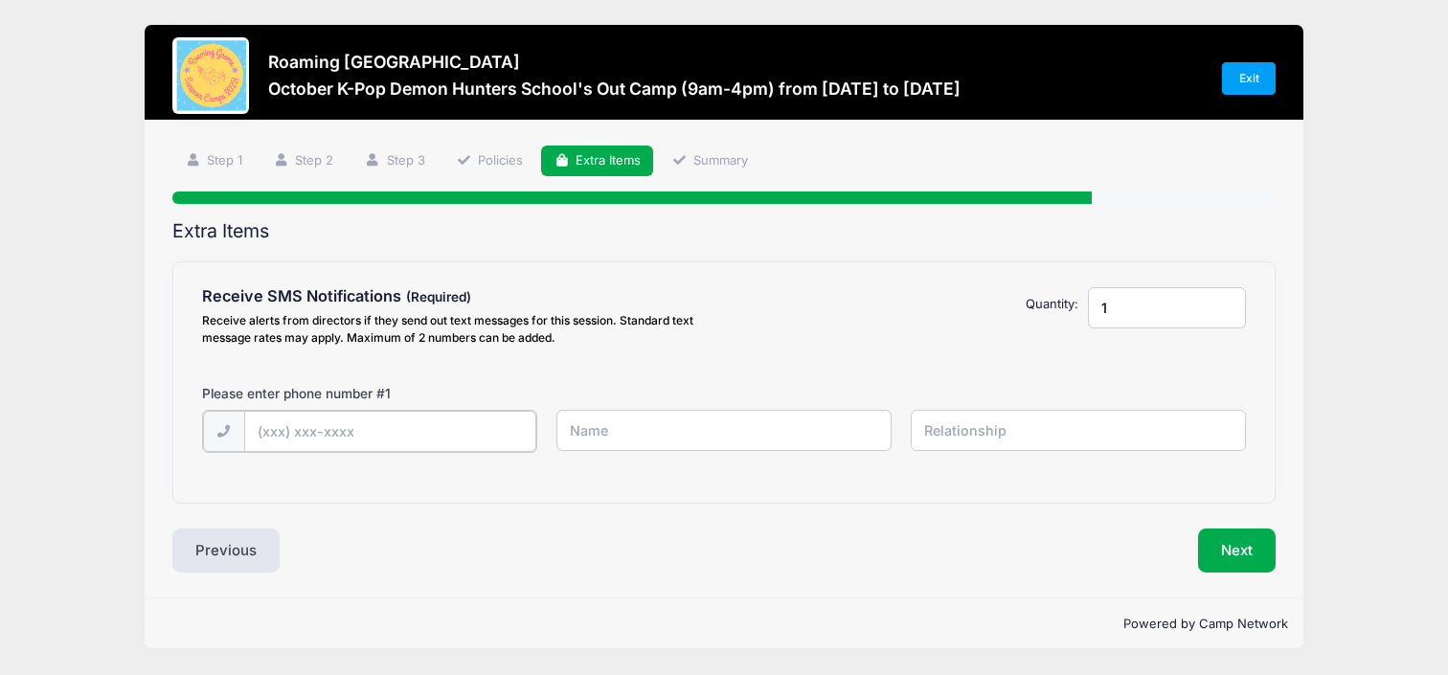
click at [364, 436] on input "text" at bounding box center [390, 431] width 292 height 41
type input "(303) 808-1193"
type input "Jen Troy"
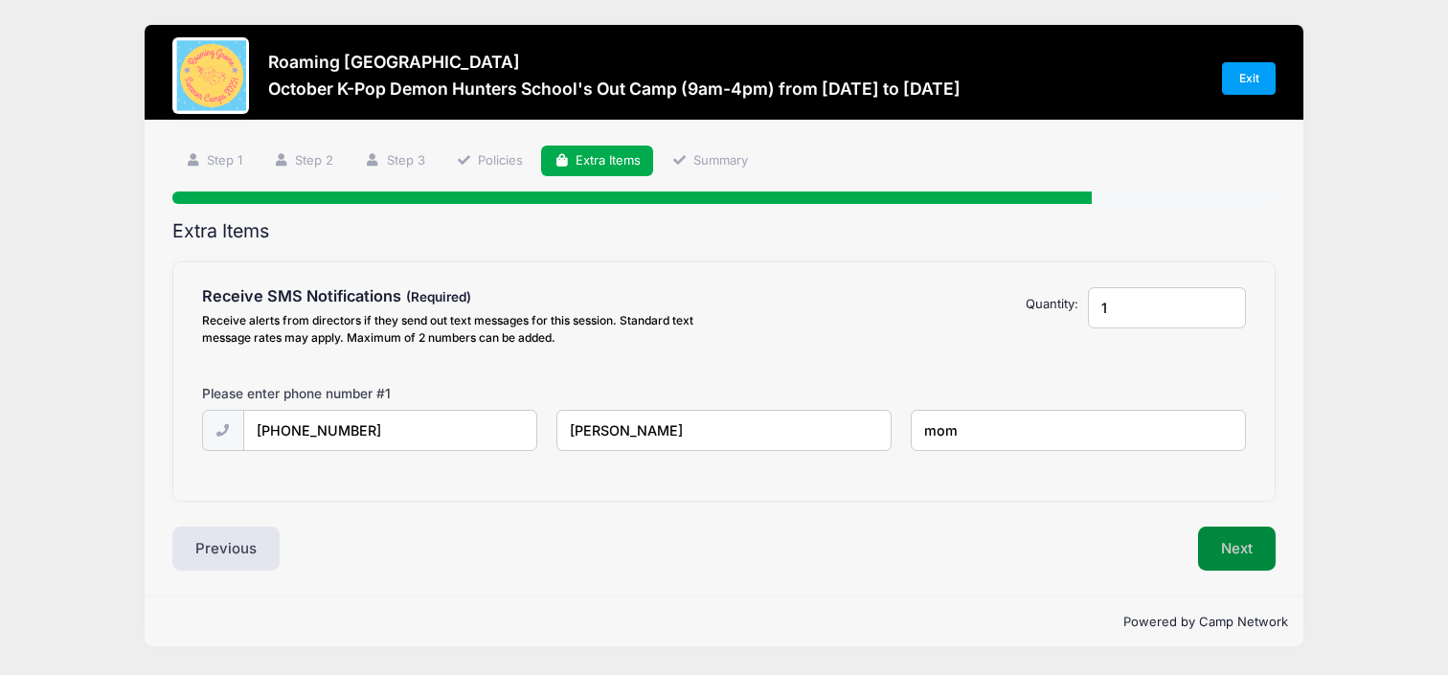
type input "mom"
click at [1228, 551] on button "Next" at bounding box center [1237, 549] width 78 height 44
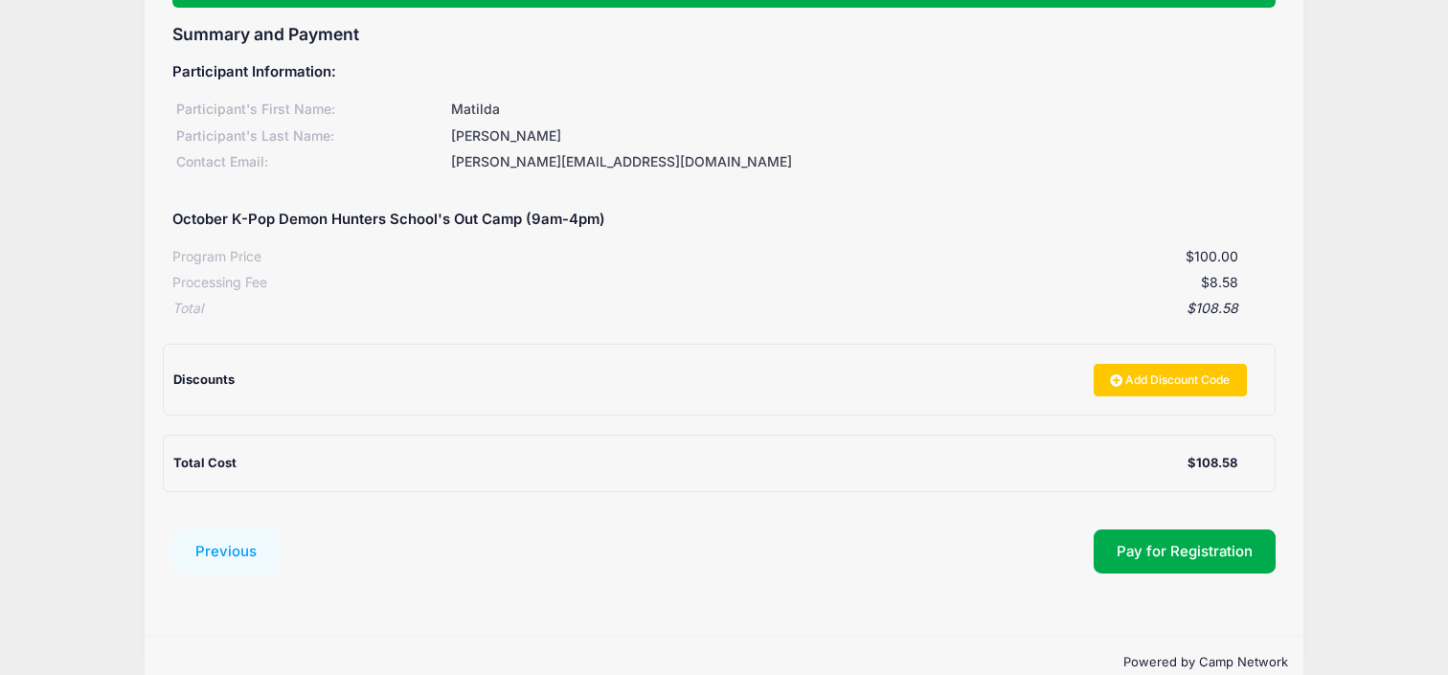
scroll to position [233, 0]
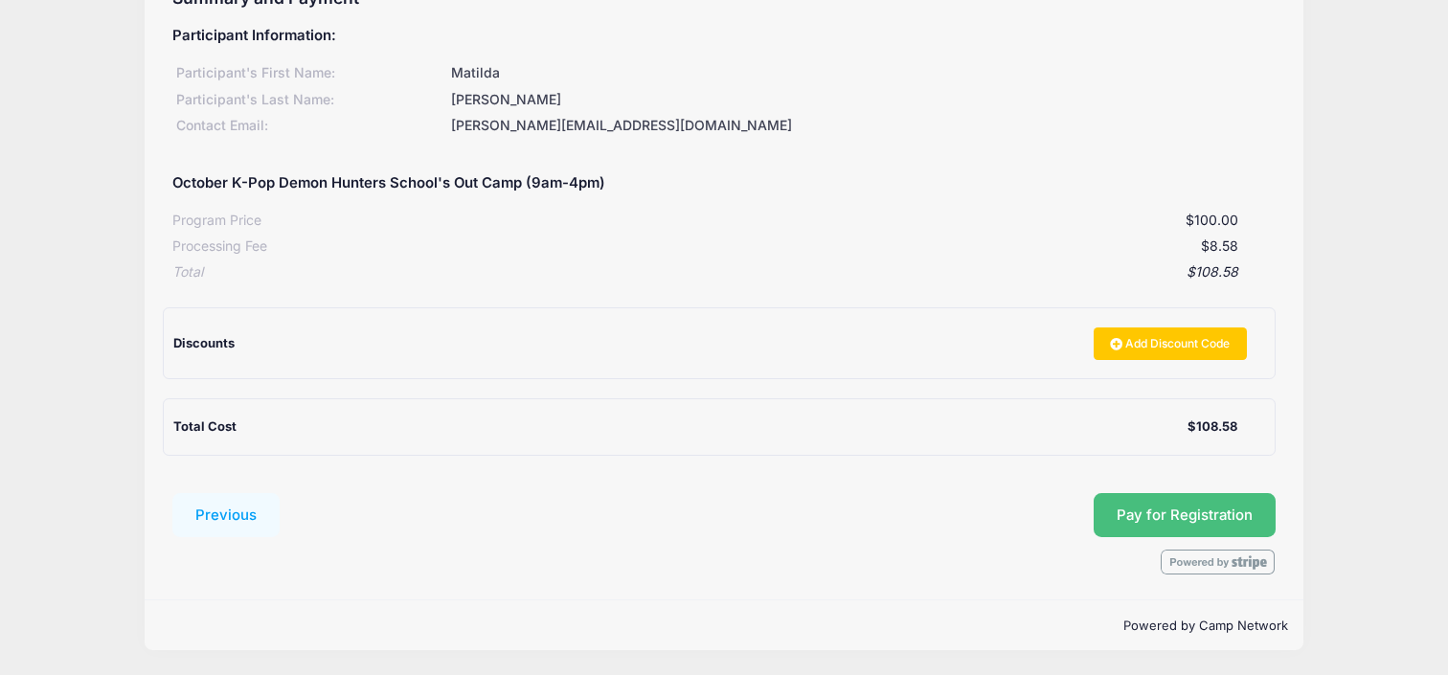
click at [1176, 515] on button "Pay for Registration" at bounding box center [1185, 515] width 182 height 44
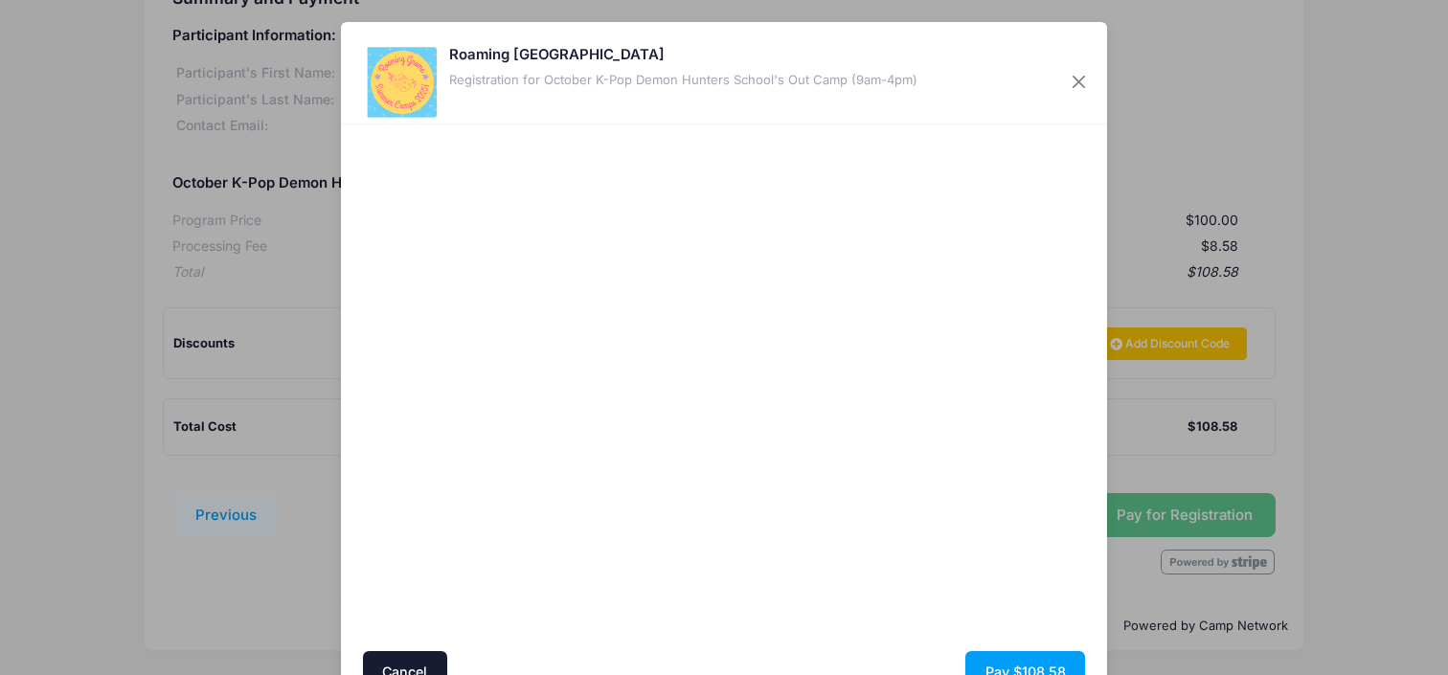
scroll to position [98, 0]
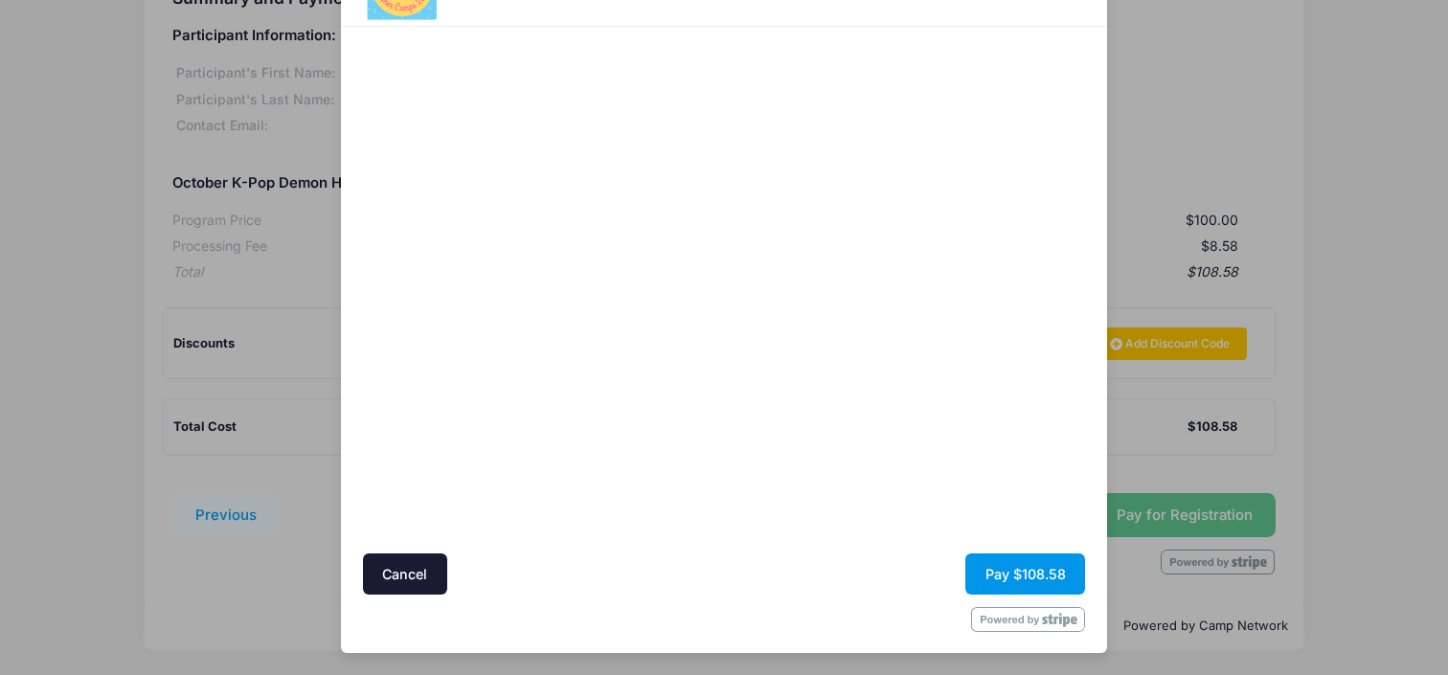
click at [1008, 575] on button "Pay $108.58" at bounding box center [1025, 574] width 120 height 41
